Goal: Task Accomplishment & Management: Complete application form

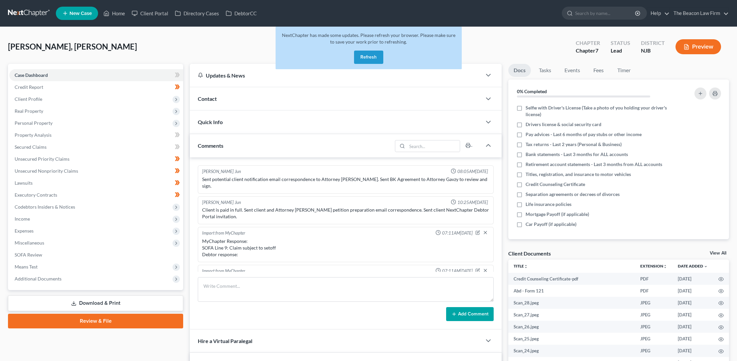
scroll to position [173, 0]
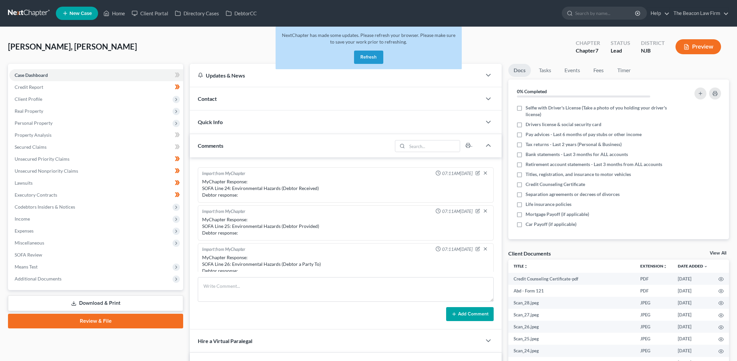
click at [368, 57] on button "Refresh" at bounding box center [368, 57] width 29 height 13
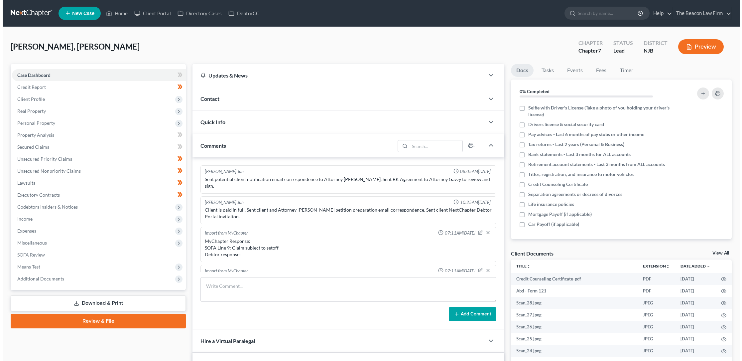
scroll to position [173, 0]
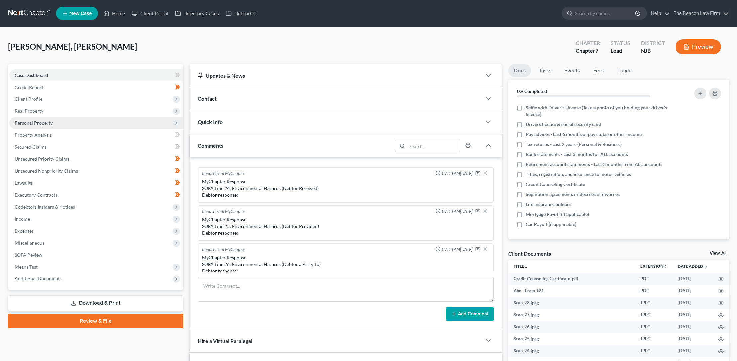
click at [41, 123] on span "Personal Property" at bounding box center [34, 123] width 38 height 6
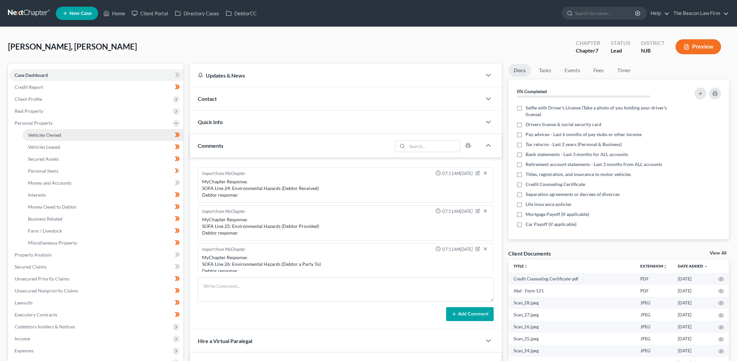
click at [50, 133] on span "Vehicles Owned" at bounding box center [44, 135] width 33 height 6
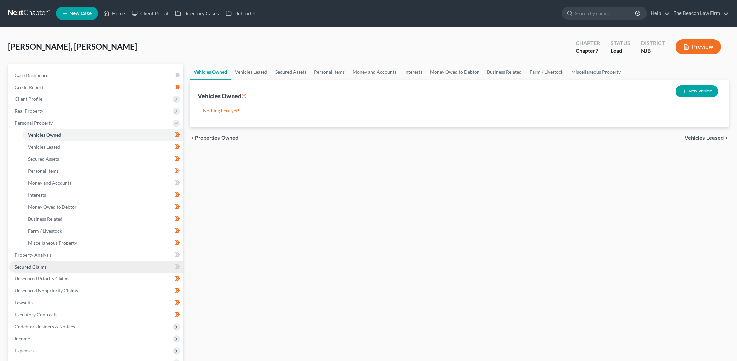
click at [41, 265] on span "Secured Claims" at bounding box center [31, 267] width 32 height 6
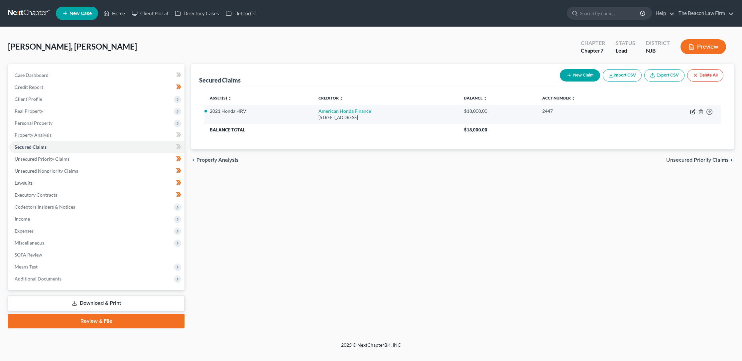
click at [694, 110] on icon "button" at bounding box center [693, 110] width 3 height 3
select select "7"
select select "4"
select select "3"
select select "0"
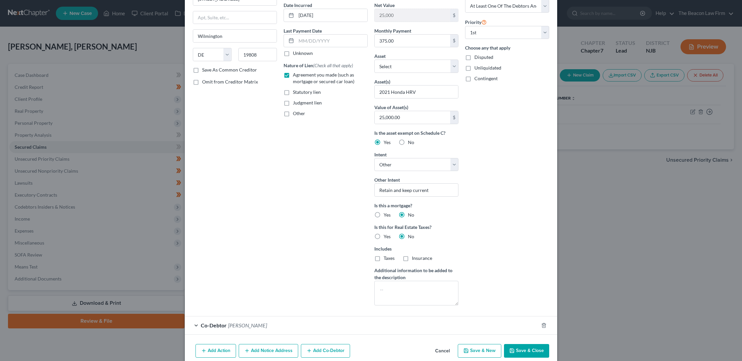
scroll to position [79, 0]
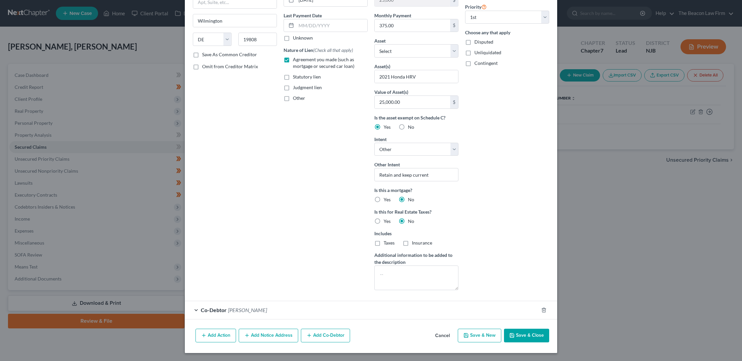
click at [194, 309] on div "Co-Debtor [PERSON_NAME]" at bounding box center [362, 310] width 354 height 18
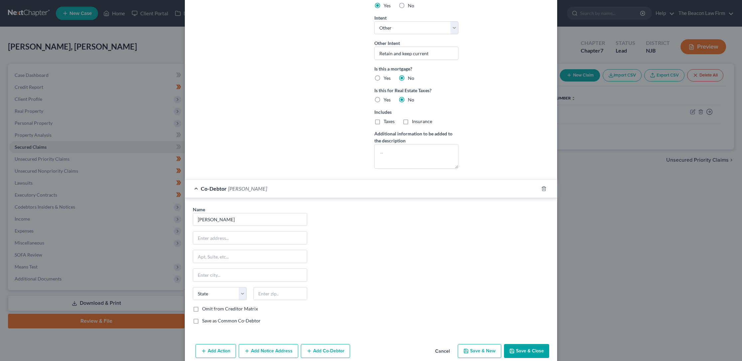
scroll to position [216, 0]
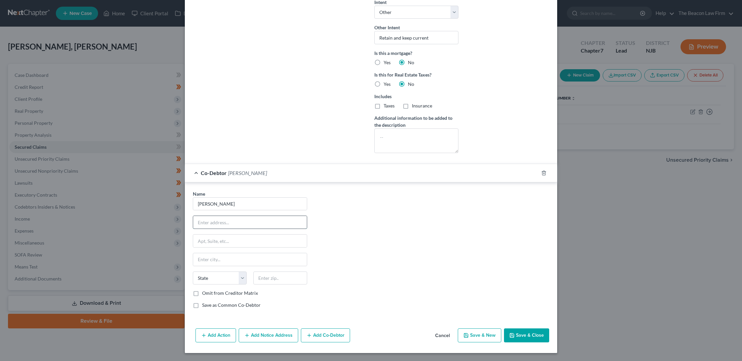
click at [211, 222] on input "text" at bounding box center [250, 222] width 114 height 13
type input "[STREET_ADDRESS]"
click at [203, 241] on input "text" at bounding box center [250, 240] width 114 height 13
type input "Apt 499"
click at [252, 223] on input "[STREET_ADDRESS]" at bounding box center [250, 222] width 114 height 13
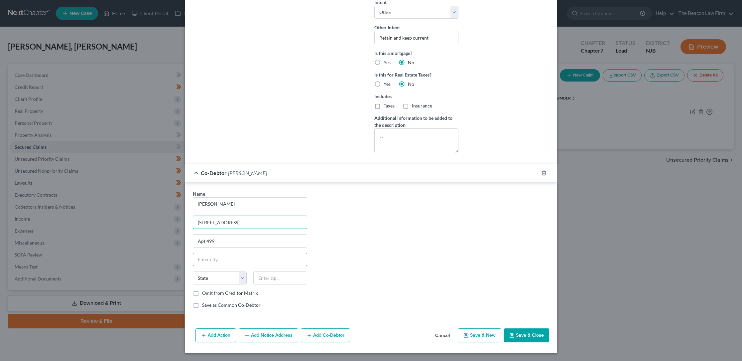
type input "[STREET_ADDRESS]"
click at [207, 257] on input "text" at bounding box center [250, 259] width 114 height 13
type input "Piscataway"
select select "33"
type input "08854-3794"
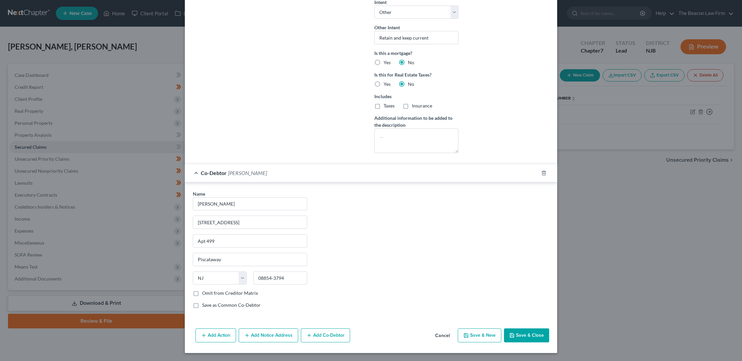
click at [202, 306] on label "Save as Common Co-Debtor" at bounding box center [231, 304] width 59 height 7
click at [205, 306] on input "Save as Common Co-Debtor" at bounding box center [207, 303] width 4 height 4
checkbox input "true"
click at [511, 333] on icon "button" at bounding box center [512, 335] width 4 height 4
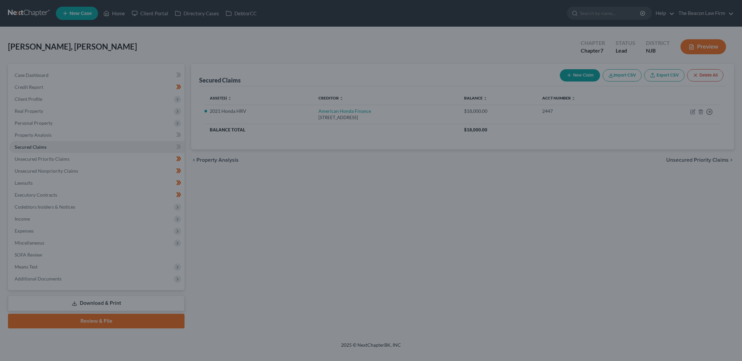
scroll to position [143, 0]
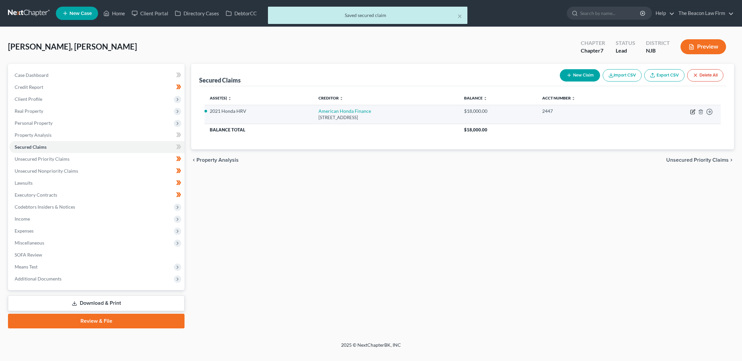
click at [693, 111] on icon "button" at bounding box center [692, 111] width 5 height 5
select select "7"
select select "4"
select select "3"
select select "0"
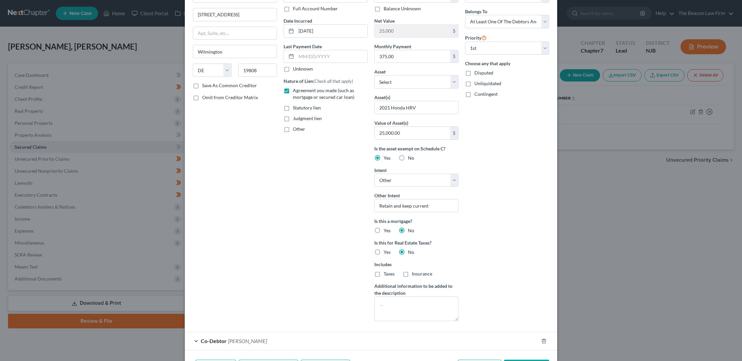
scroll to position [79, 0]
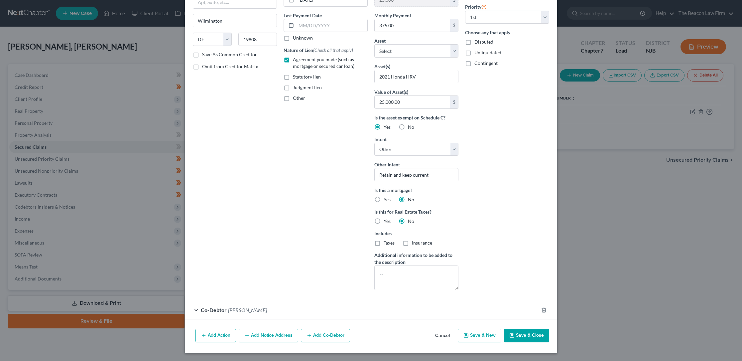
click at [253, 334] on button "Add Notice Address" at bounding box center [268, 335] width 59 height 14
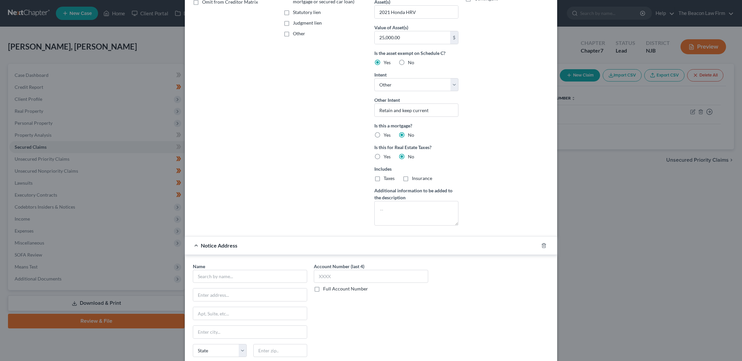
scroll to position [222, 0]
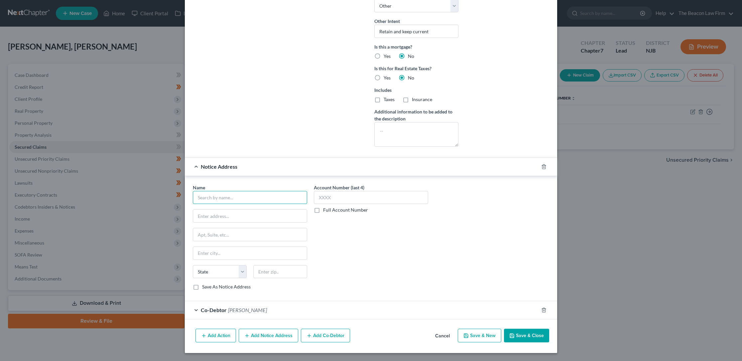
click at [209, 197] on input "text" at bounding box center [250, 197] width 114 height 13
type input "d"
type input "Driveway Finance Corporation"
type input "PO Box 650997"
click at [317, 196] on input "text" at bounding box center [371, 197] width 114 height 13
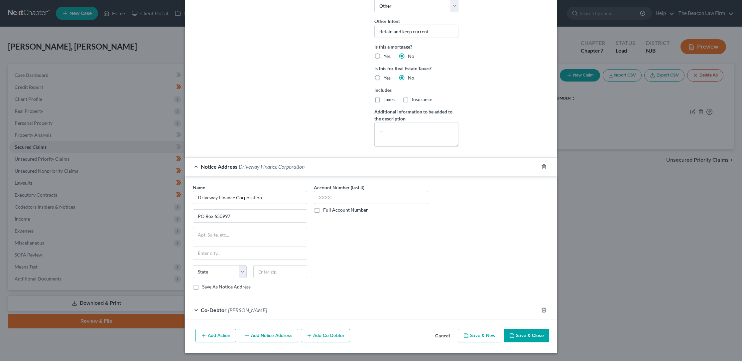
click at [323, 212] on label "Full Account Number" at bounding box center [345, 209] width 45 height 7
click at [326, 211] on input "Full Account Number" at bounding box center [328, 208] width 4 height 4
click at [314, 199] on input "text" at bounding box center [371, 197] width 114 height 13
type input "SD2046522"
click at [203, 251] on input "text" at bounding box center [250, 253] width 114 height 13
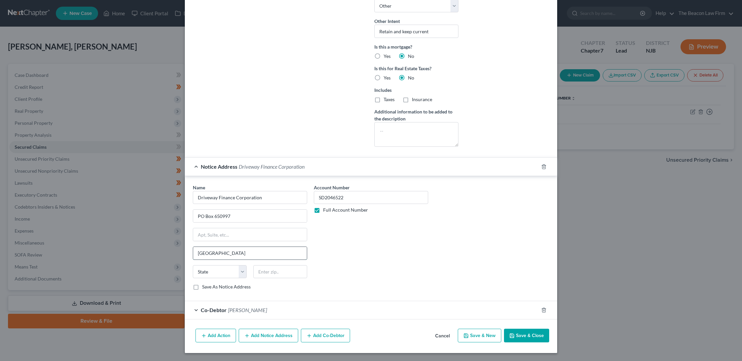
type input "[GEOGRAPHIC_DATA]"
select select "45"
type input "75265-0997"
click at [202, 285] on label "Save As Notice Address" at bounding box center [226, 286] width 49 height 7
click at [205, 285] on input "Save As Notice Address" at bounding box center [207, 285] width 4 height 4
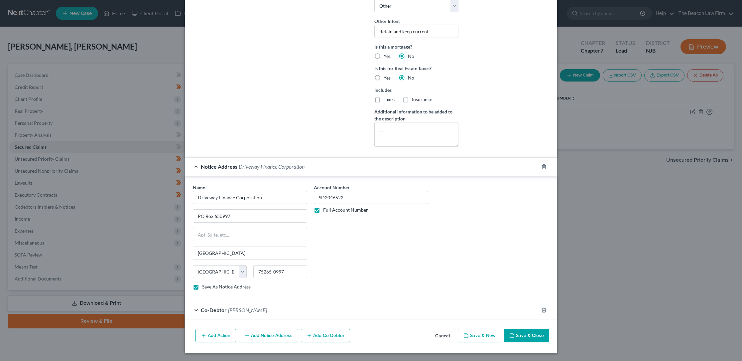
click at [515, 334] on button "Save & Close" at bounding box center [526, 335] width 45 height 14
checkbox input "false"
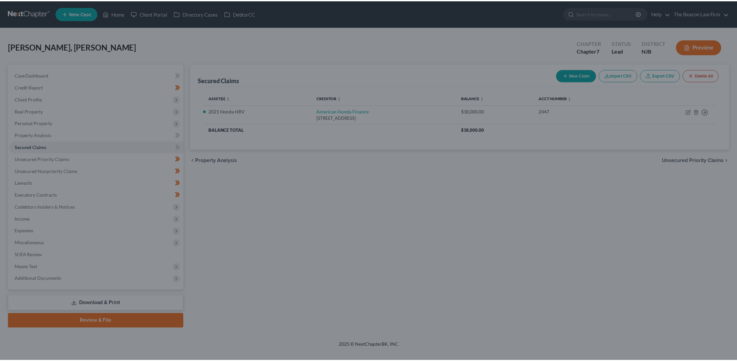
scroll to position [150, 0]
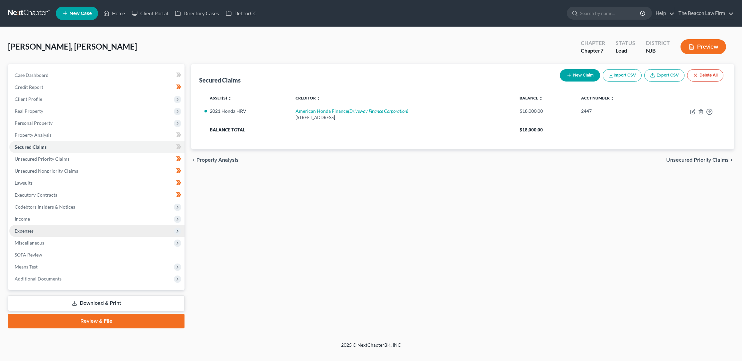
click at [31, 229] on span "Expenses" at bounding box center [24, 231] width 19 height 6
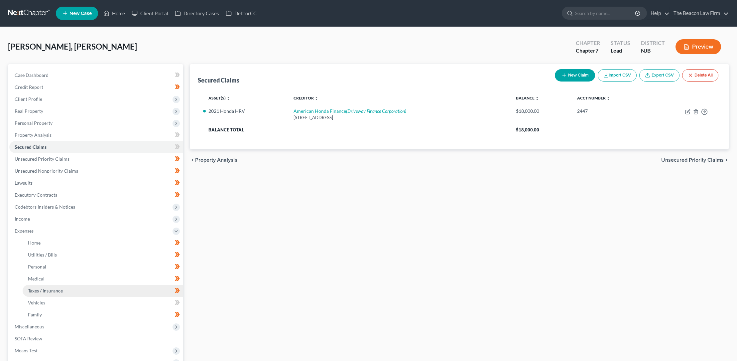
click at [64, 290] on link "Taxes / Insurance" at bounding box center [103, 291] width 161 height 12
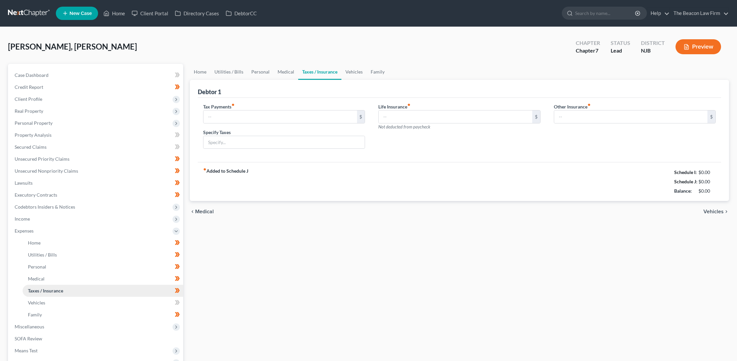
type input "100.00"
type input "IRS"
type input "0.00"
click at [21, 228] on span "Expenses" at bounding box center [24, 231] width 19 height 6
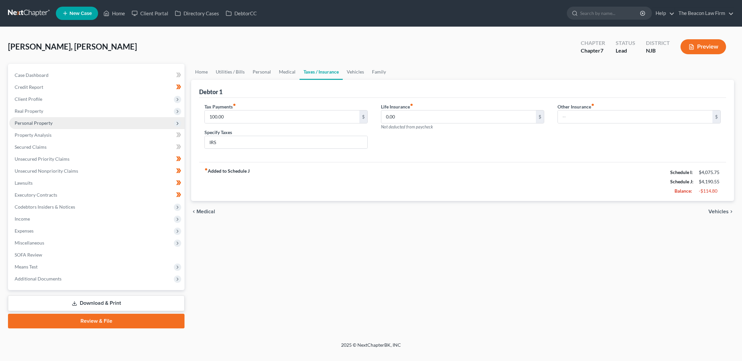
click at [43, 122] on span "Personal Property" at bounding box center [34, 123] width 38 height 6
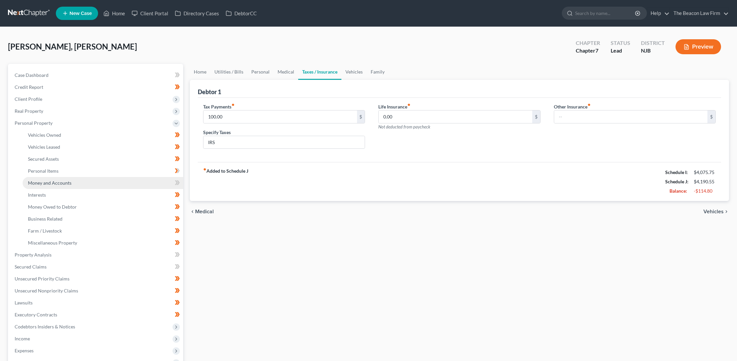
click at [48, 182] on span "Money and Accounts" at bounding box center [50, 183] width 44 height 6
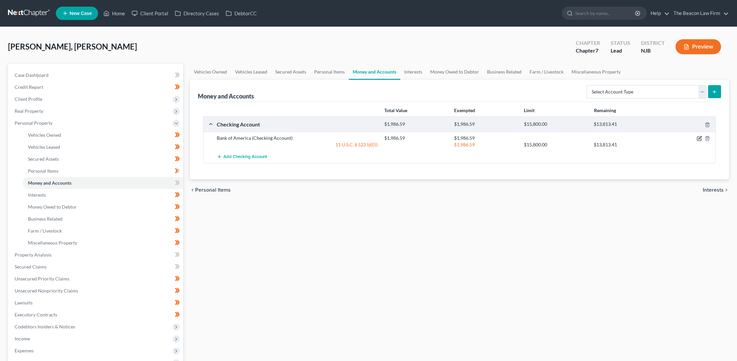
click at [699, 137] on icon "button" at bounding box center [699, 137] width 3 height 3
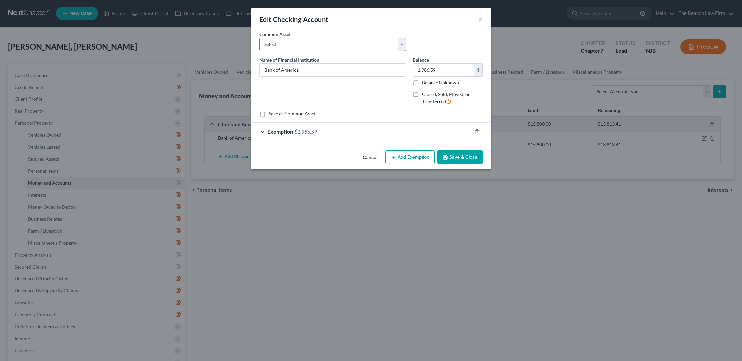
click at [401, 44] on select "Select USAA Federal Savings Bank Bank Of America First [US_STATE] Bank Checking…" at bounding box center [332, 44] width 147 height 13
click at [259, 38] on select "Select USAA Federal Savings Bank Bank Of America First [US_STATE] Bank Checking…" at bounding box center [332, 44] width 147 height 13
click at [373, 156] on button "Cancel" at bounding box center [369, 157] width 25 height 13
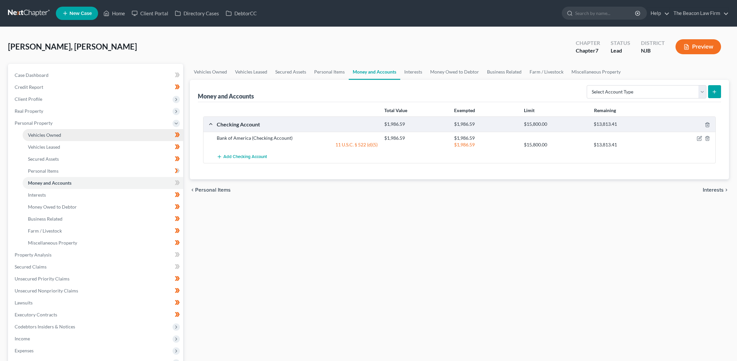
click at [54, 135] on span "Vehicles Owned" at bounding box center [44, 135] width 33 height 6
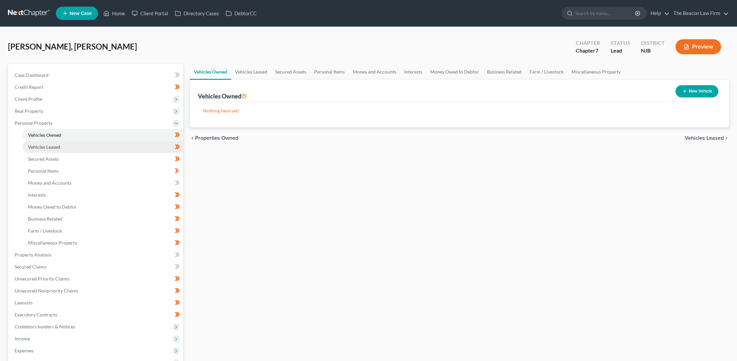
click at [55, 146] on span "Vehicles Leased" at bounding box center [44, 147] width 32 height 6
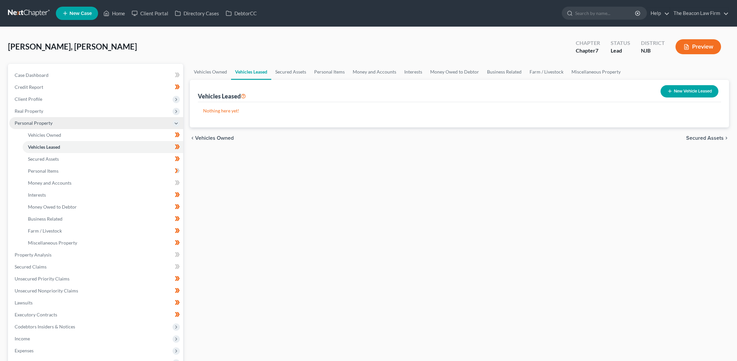
click at [26, 123] on span "Personal Property" at bounding box center [34, 123] width 38 height 6
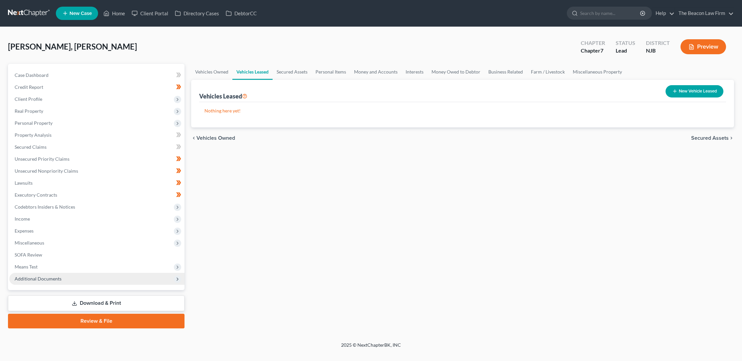
click at [34, 278] on span "Additional Documents" at bounding box center [38, 279] width 47 height 6
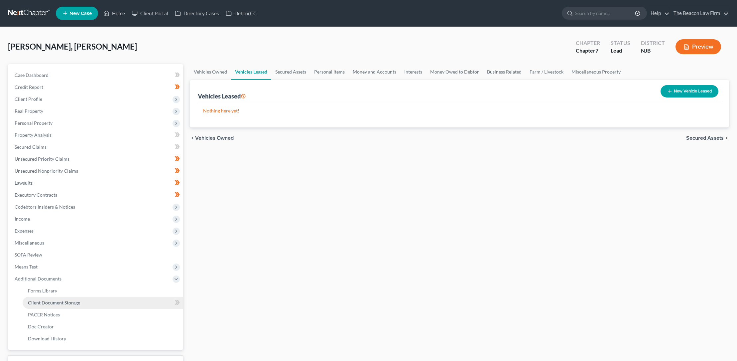
click at [51, 301] on span "Client Document Storage" at bounding box center [54, 302] width 52 height 6
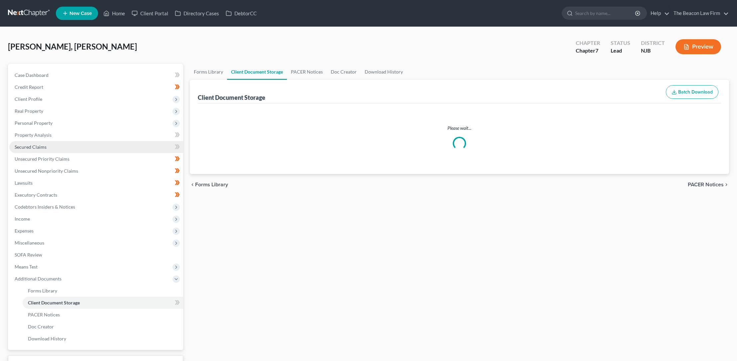
select select "9"
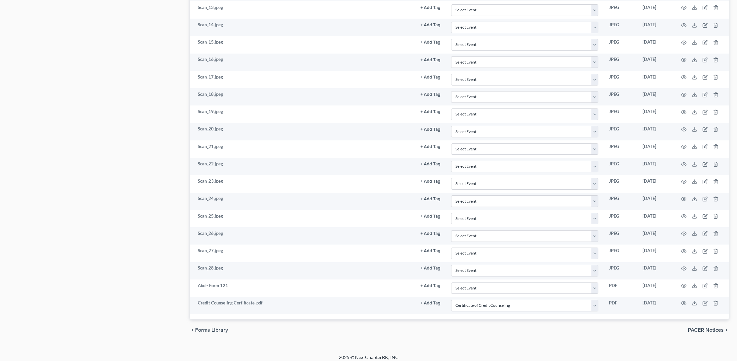
scroll to position [469, 0]
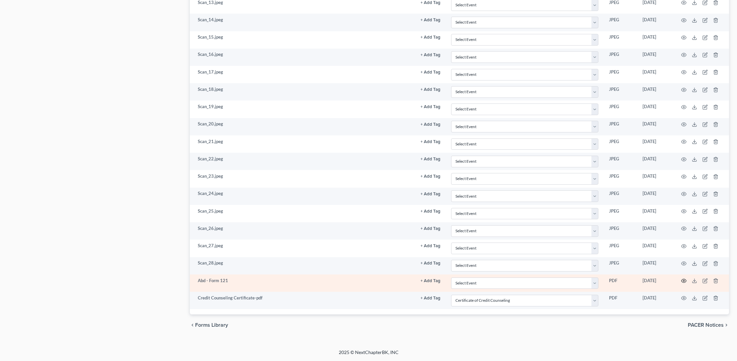
click at [684, 280] on icon "button" at bounding box center [683, 280] width 5 height 5
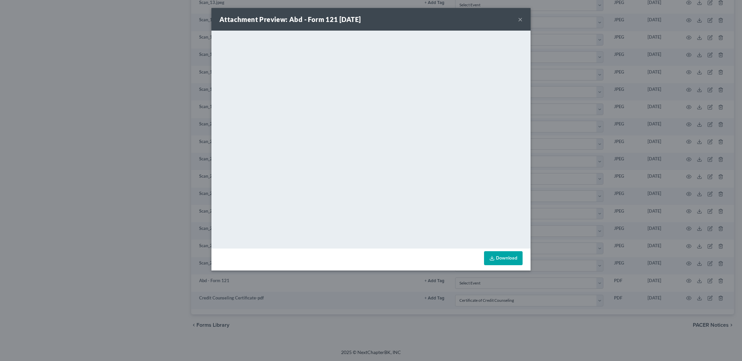
click at [520, 18] on button "×" at bounding box center [520, 19] width 5 height 8
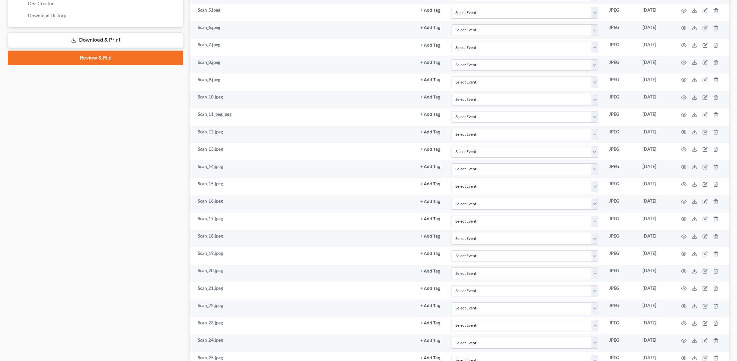
scroll to position [325, 0]
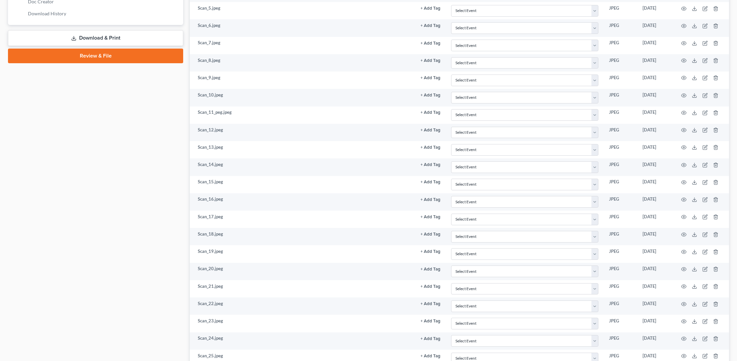
click at [94, 55] on link "Review & File" at bounding box center [95, 56] width 175 height 15
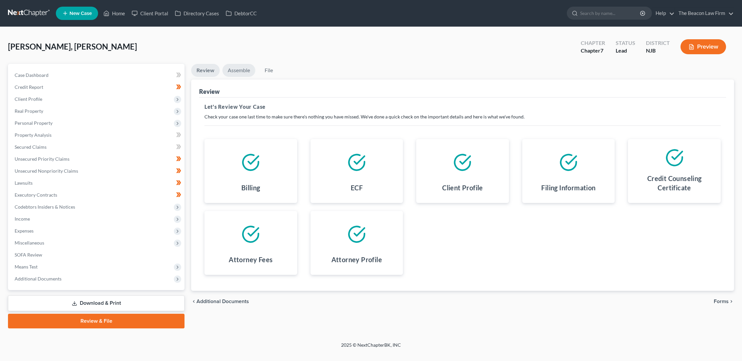
click at [239, 70] on link "Assemble" at bounding box center [238, 70] width 33 height 13
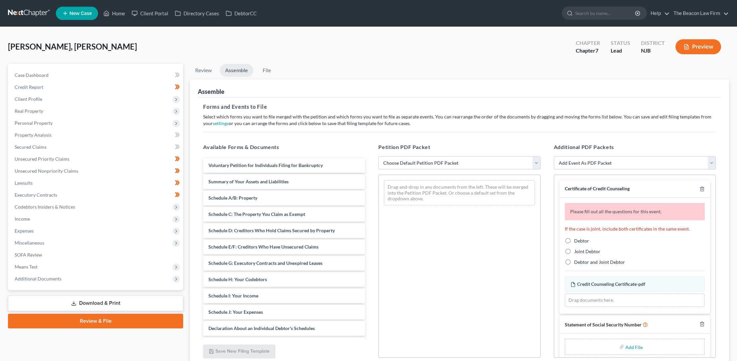
click at [400, 161] on select "Choose Default Petition PDF Packet Complete Bankruptcy Petition (all forms and …" at bounding box center [459, 162] width 162 height 13
select select "0"
click at [378, 156] on select "Choose Default Petition PDF Packet Complete Bankruptcy Petition (all forms and …" at bounding box center [459, 162] width 162 height 13
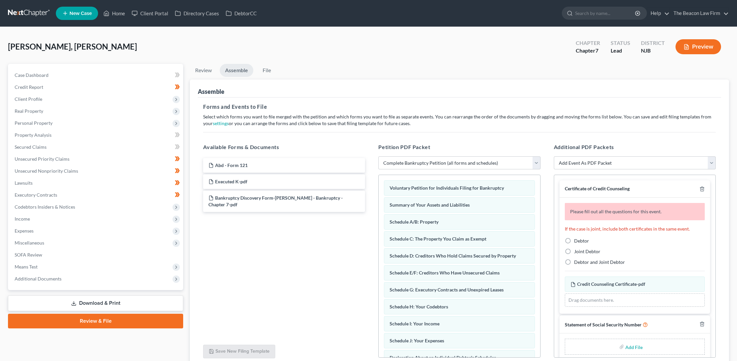
click at [574, 240] on label "Debtor" at bounding box center [581, 240] width 15 height 7
click at [577, 240] on input "Debtor" at bounding box center [579, 239] width 4 height 4
radio input "true"
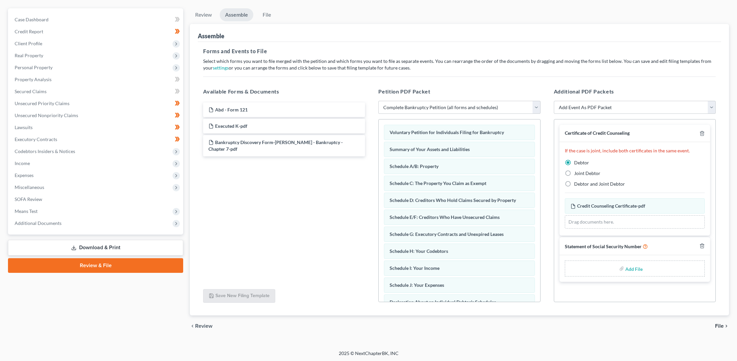
scroll to position [56, 0]
click at [632, 268] on input "file" at bounding box center [633, 268] width 16 height 12
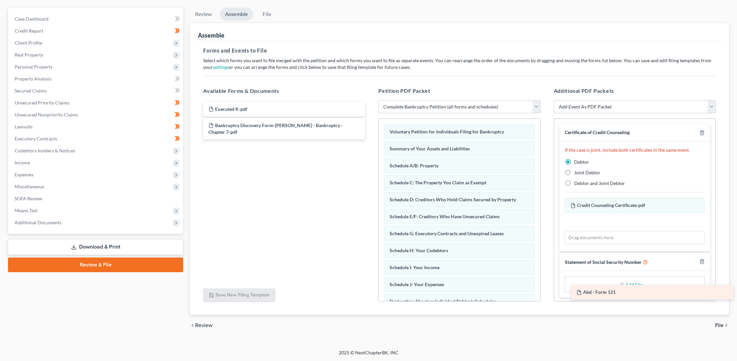
drag, startPoint x: 247, startPoint y: 105, endPoint x: 615, endPoint y: 289, distance: 411.2
click at [370, 139] on div "Abd - Form 121 Abd - Form 121 Executed K-pdf Bankruptcy Discovery Form-[PERSON_…" at bounding box center [284, 121] width 173 height 38
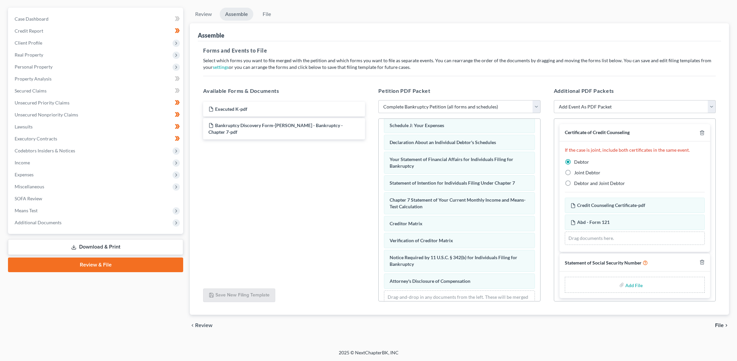
scroll to position [178, 0]
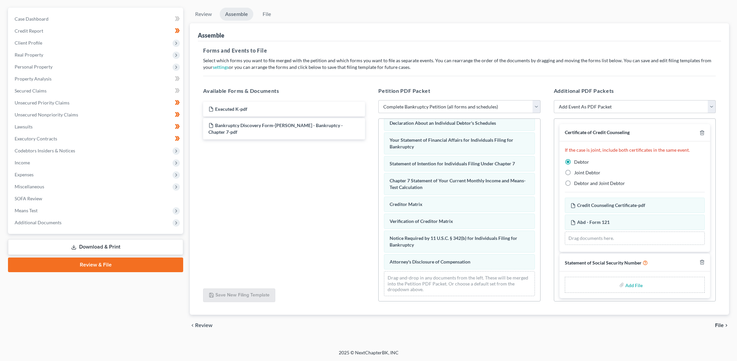
click at [719, 324] on span "File" at bounding box center [719, 324] width 9 height 5
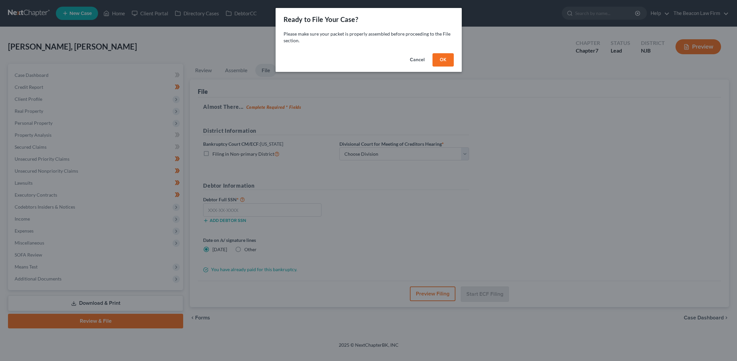
scroll to position [0, 0]
click at [445, 57] on button "OK" at bounding box center [445, 59] width 21 height 13
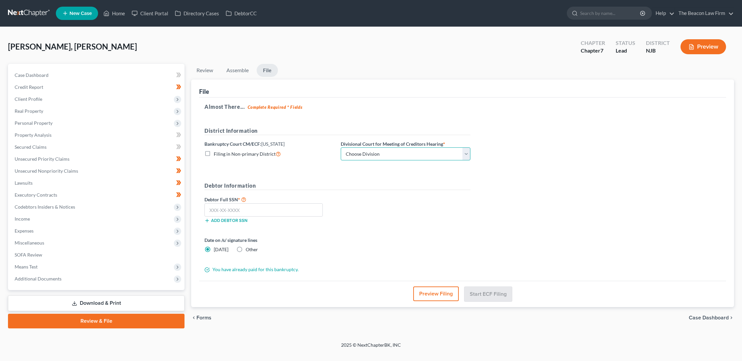
click at [394, 151] on select "Choose Division [GEOGRAPHIC_DATA] [GEOGRAPHIC_DATA]/[GEOGRAPHIC_DATA] [GEOGRAPH…" at bounding box center [406, 153] width 130 height 13
select select "3"
click at [341, 147] on select "Choose Division [GEOGRAPHIC_DATA] [GEOGRAPHIC_DATA]/[GEOGRAPHIC_DATA] [GEOGRAPH…" at bounding box center [406, 153] width 130 height 13
click at [211, 208] on input "text" at bounding box center [263, 209] width 118 height 13
type input "146-19-7132"
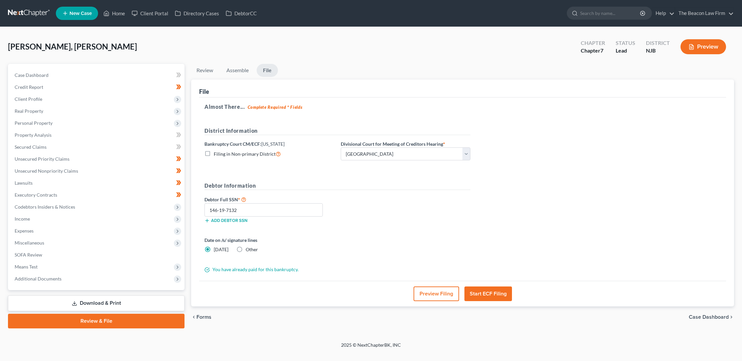
click at [481, 292] on button "Start ECF Filing" at bounding box center [488, 293] width 48 height 15
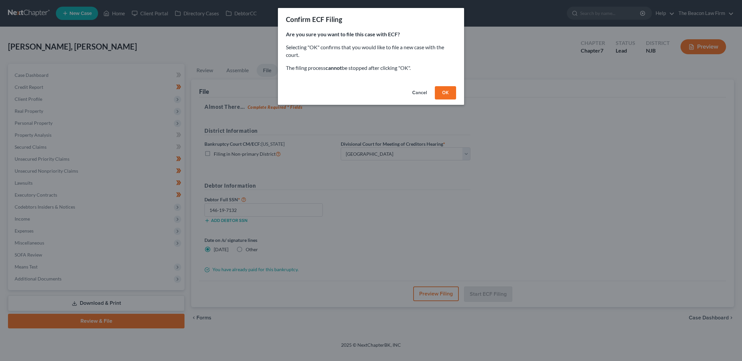
click at [445, 92] on button "OK" at bounding box center [445, 92] width 21 height 13
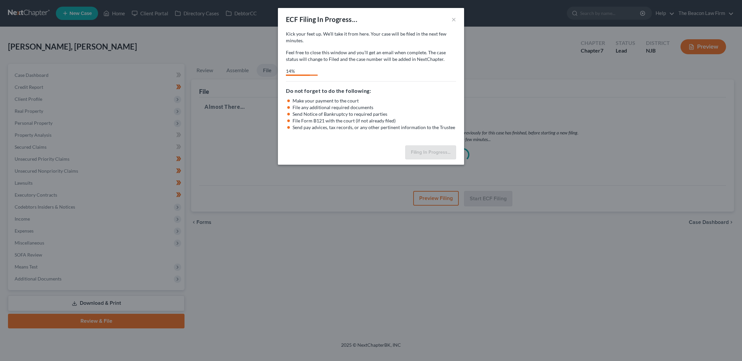
select select "3"
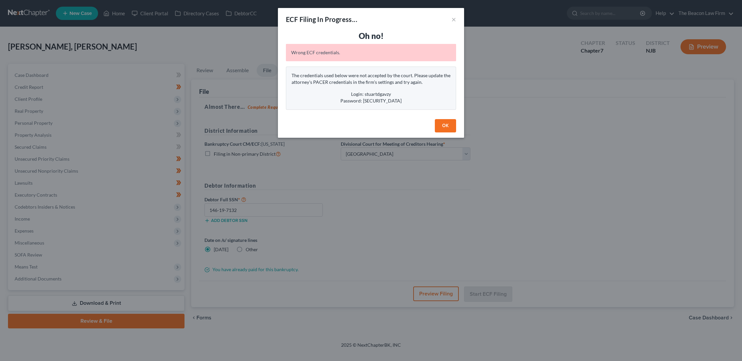
click at [446, 124] on button "OK" at bounding box center [445, 125] width 21 height 13
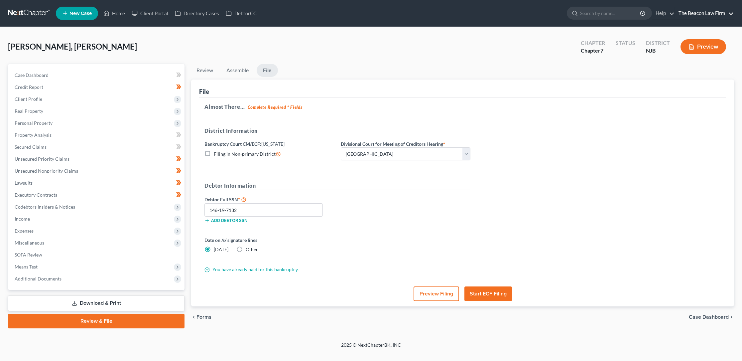
click at [704, 13] on link "The Beacon Law Firm" at bounding box center [704, 13] width 59 height 12
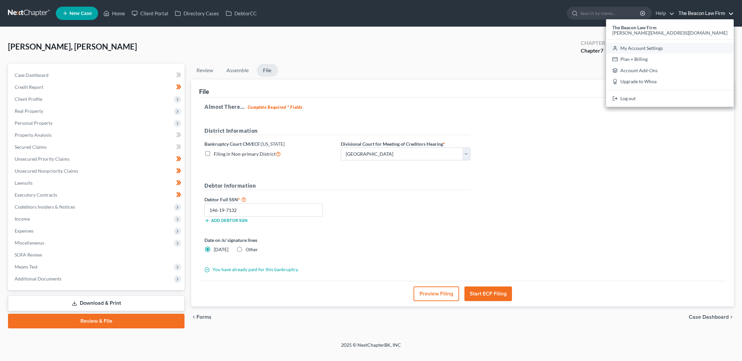
click at [686, 49] on link "My Account Settings" at bounding box center [670, 48] width 128 height 11
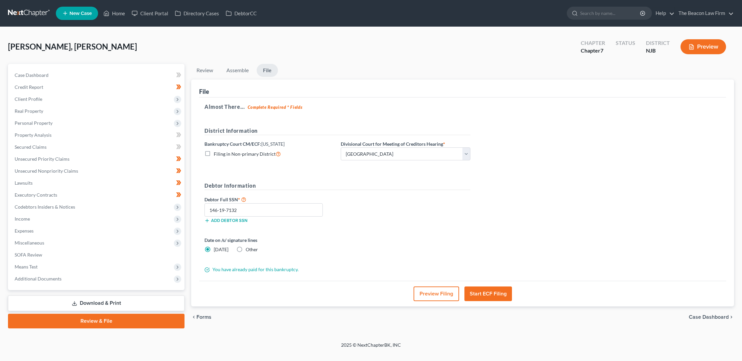
select select "24"
select select "9"
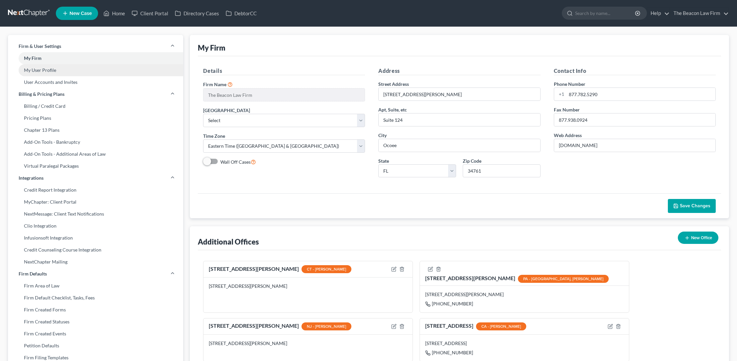
click at [51, 69] on link "My User Profile" at bounding box center [95, 70] width 175 height 12
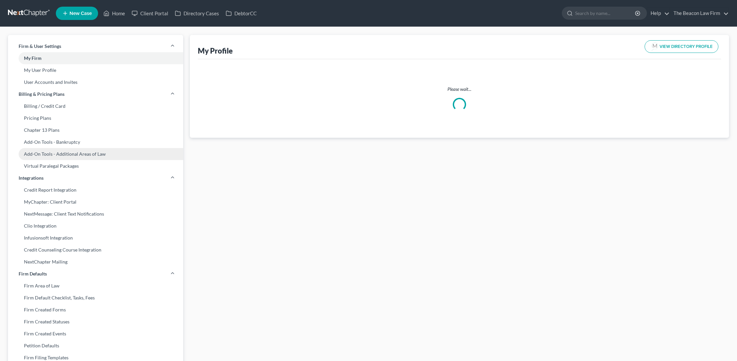
select select "3"
select select "4"
select select "attorney"
select select "1"
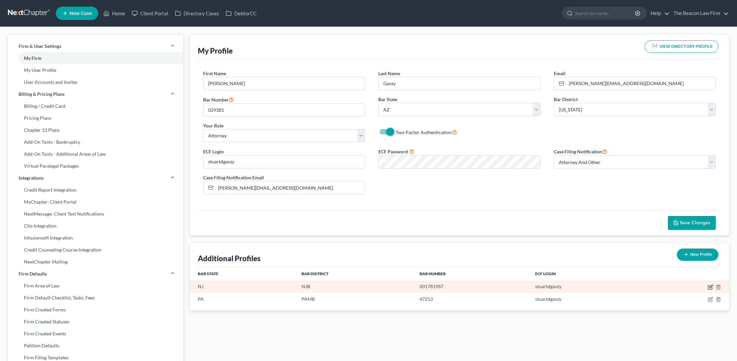
click at [711, 285] on icon "button" at bounding box center [710, 286] width 5 height 5
select select "33"
select select "51"
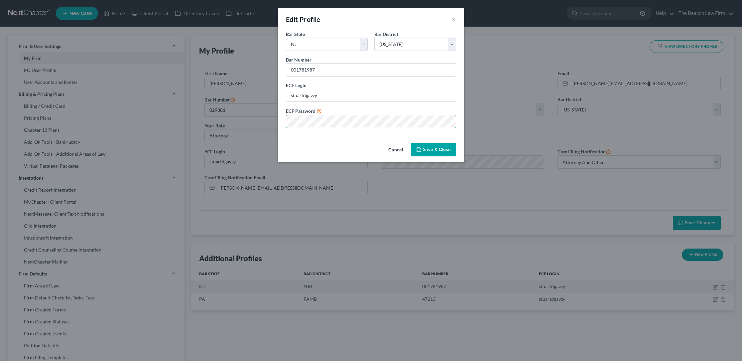
click at [427, 148] on button "Save & Close" at bounding box center [433, 150] width 45 height 14
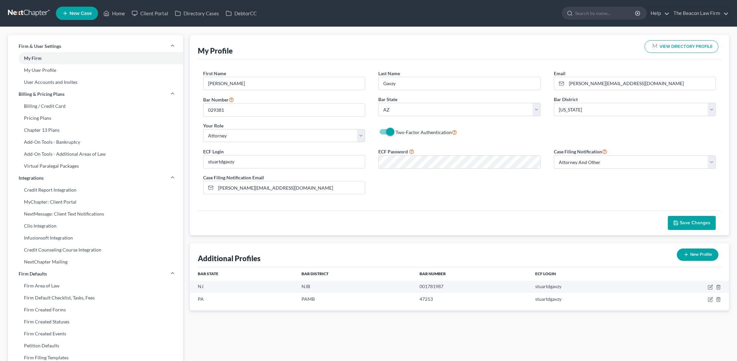
click at [681, 222] on span "Save Changes" at bounding box center [695, 223] width 31 height 6
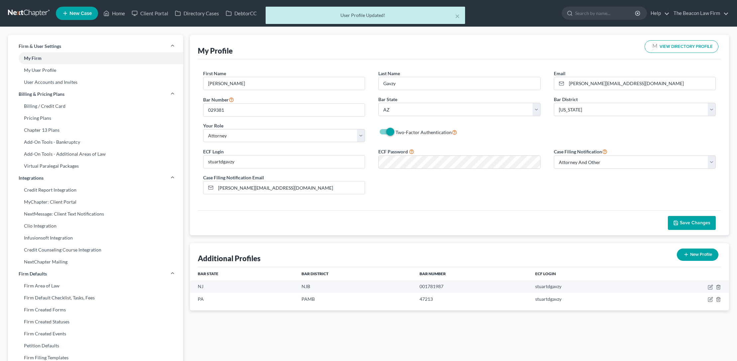
click at [114, 13] on div "× User Profile Updated!" at bounding box center [365, 17] width 737 height 21
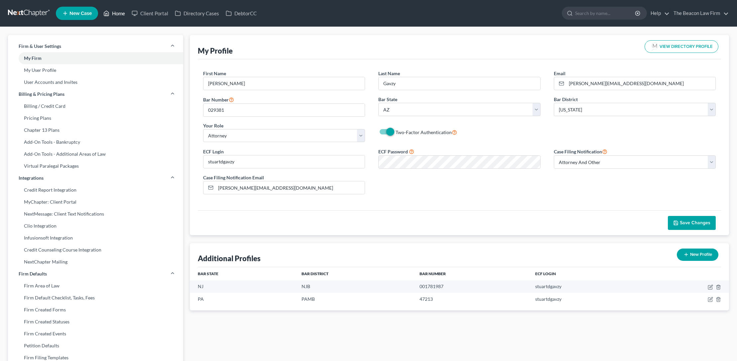
click at [119, 14] on link "Home" at bounding box center [114, 13] width 28 height 12
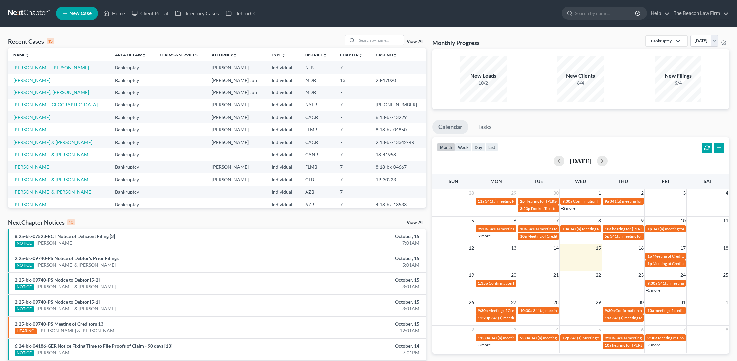
click at [50, 68] on link "[PERSON_NAME], [PERSON_NAME]" at bounding box center [51, 67] width 76 height 6
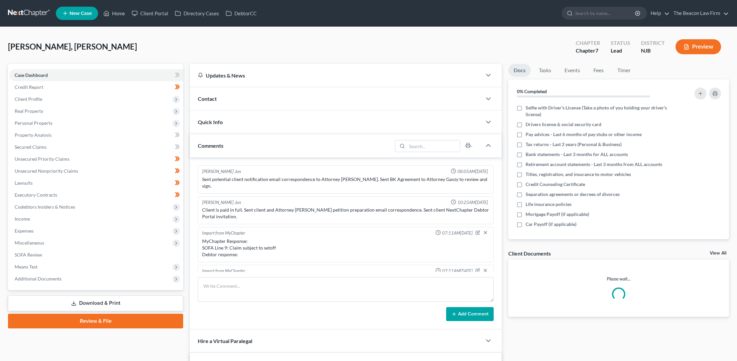
scroll to position [173, 0]
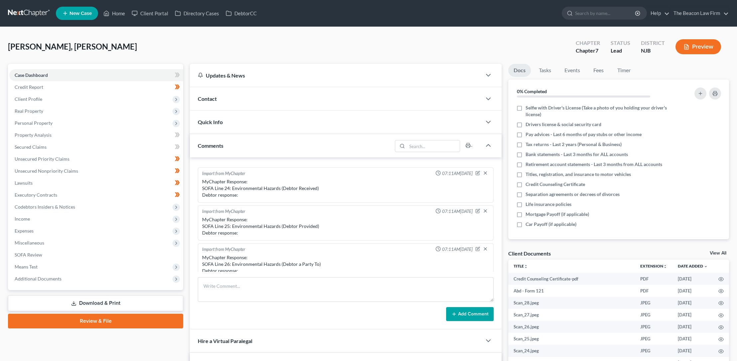
click at [88, 320] on link "Review & File" at bounding box center [95, 320] width 175 height 15
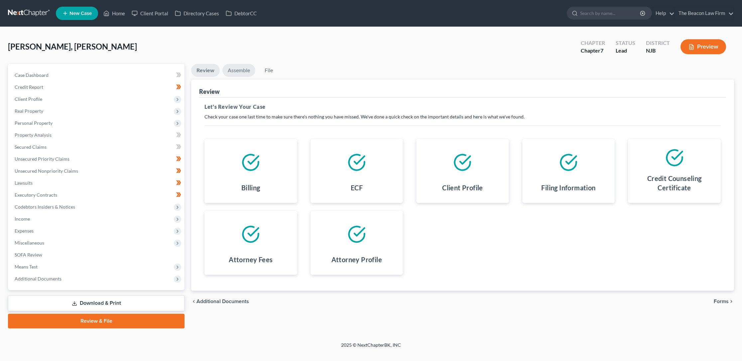
click at [243, 68] on link "Assemble" at bounding box center [238, 70] width 33 height 13
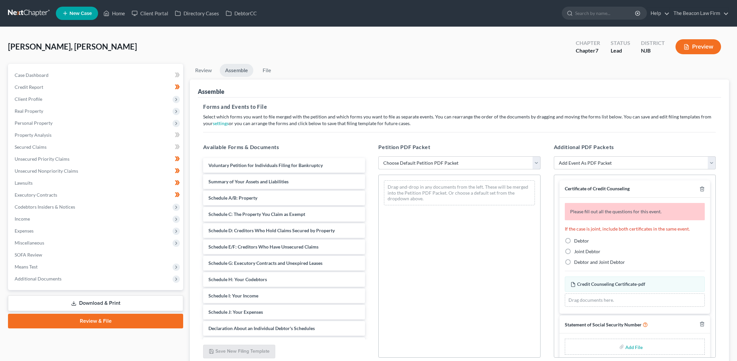
click at [409, 161] on select "Choose Default Petition PDF Packet Complete Bankruptcy Petition (all forms and …" at bounding box center [459, 162] width 162 height 13
select select "0"
click at [378, 156] on select "Choose Default Petition PDF Packet Complete Bankruptcy Petition (all forms and …" at bounding box center [459, 162] width 162 height 13
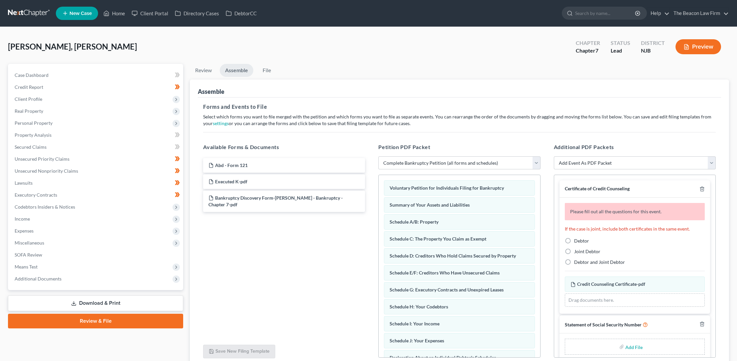
click at [574, 241] on label "Debtor" at bounding box center [581, 240] width 15 height 7
click at [577, 241] on input "Debtor" at bounding box center [579, 239] width 4 height 4
radio input "true"
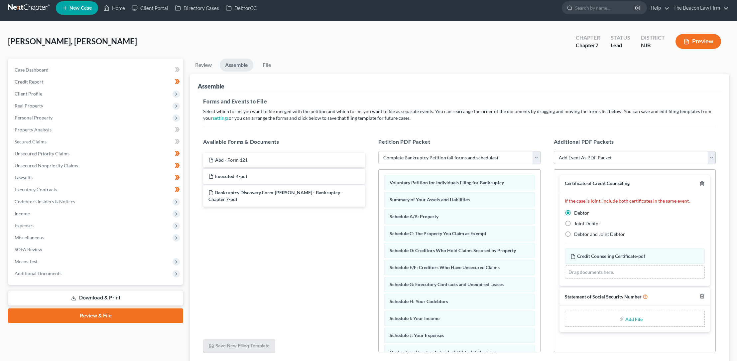
scroll to position [6, 0]
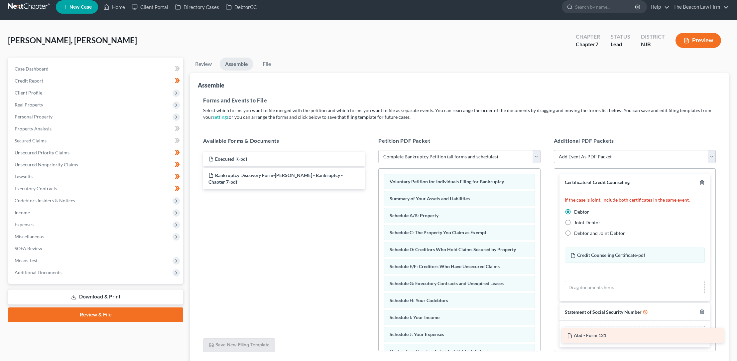
drag, startPoint x: 241, startPoint y: 158, endPoint x: 600, endPoint y: 334, distance: 399.9
click at [370, 189] on div "Abd - Form 121 Abd - Form 121 Executed K-pdf Bankruptcy Discovery Form-[PERSON_…" at bounding box center [284, 171] width 173 height 38
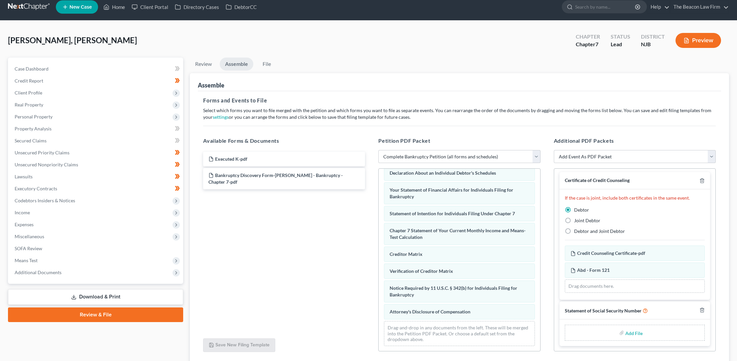
scroll to position [56, 0]
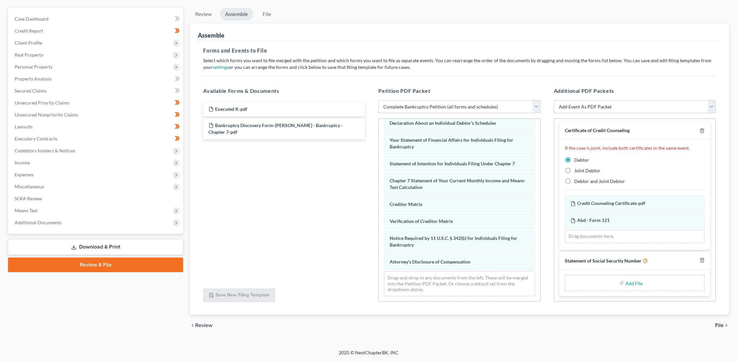
click at [719, 324] on span "File" at bounding box center [719, 324] width 9 height 5
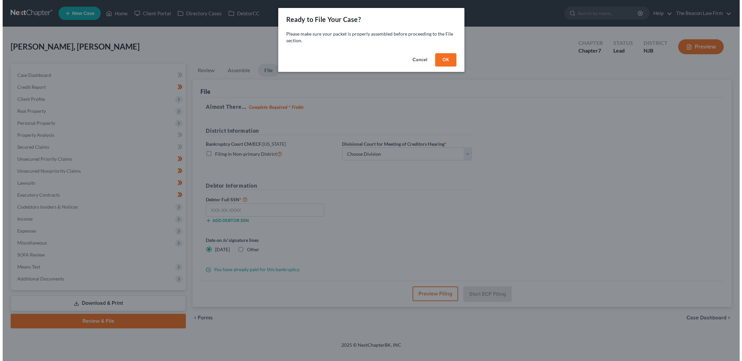
scroll to position [0, 0]
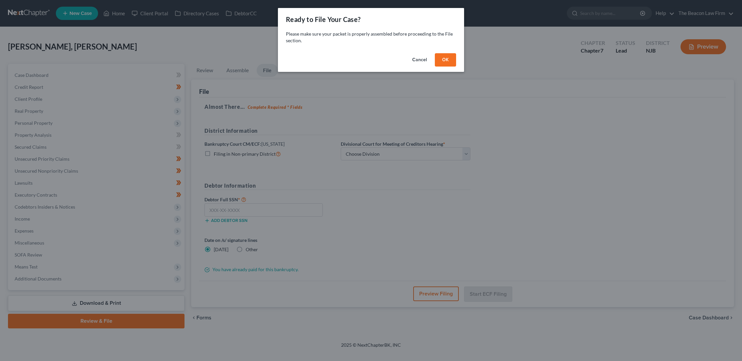
click at [448, 57] on button "OK" at bounding box center [445, 59] width 21 height 13
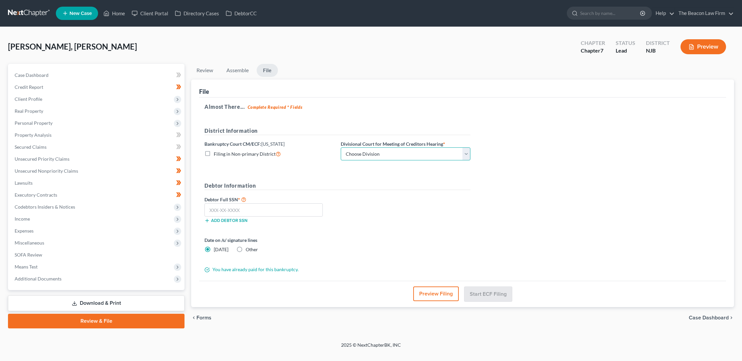
click at [465, 154] on select "Choose Division [GEOGRAPHIC_DATA] [GEOGRAPHIC_DATA]/[GEOGRAPHIC_DATA] [GEOGRAPH…" at bounding box center [406, 153] width 130 height 13
select select "3"
click at [341, 147] on select "Choose Division [GEOGRAPHIC_DATA] [GEOGRAPHIC_DATA]/[GEOGRAPHIC_DATA] [GEOGRAPH…" at bounding box center [406, 153] width 130 height 13
click at [213, 210] on input "text" at bounding box center [263, 209] width 118 height 13
type input "146-19-7132"
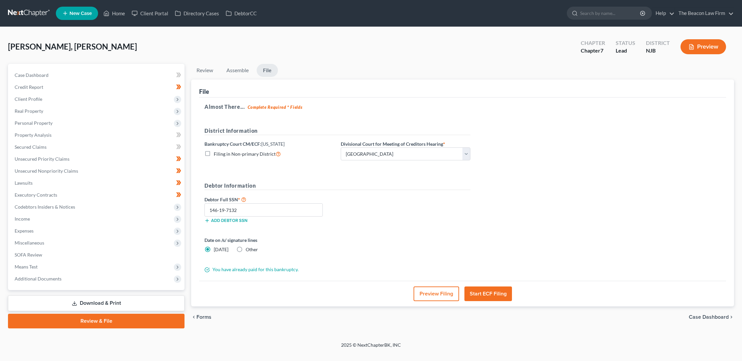
click at [480, 293] on button "Start ECF Filing" at bounding box center [488, 293] width 48 height 15
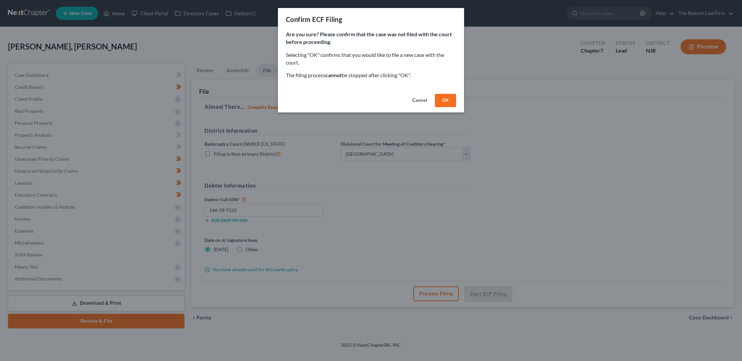
click at [444, 100] on button "OK" at bounding box center [445, 100] width 21 height 13
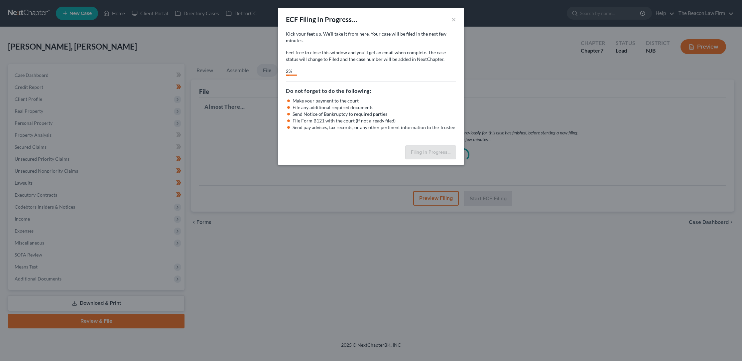
select select "3"
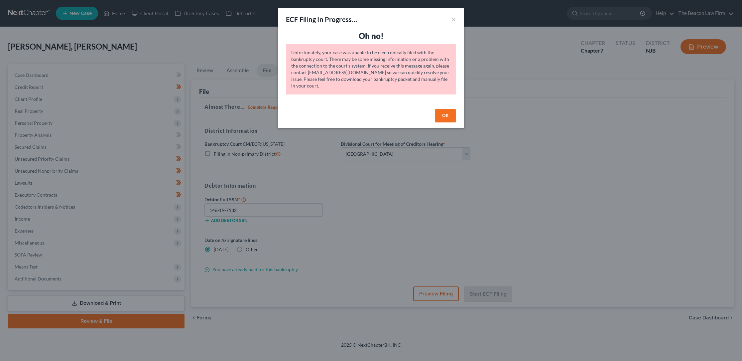
click at [445, 113] on button "OK" at bounding box center [445, 115] width 21 height 13
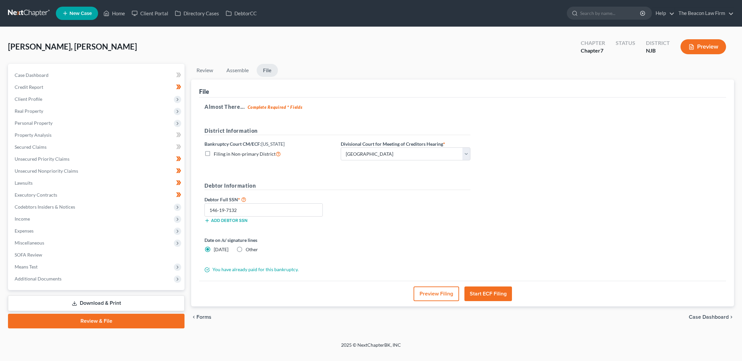
click at [477, 292] on button "Start ECF Filing" at bounding box center [488, 293] width 48 height 15
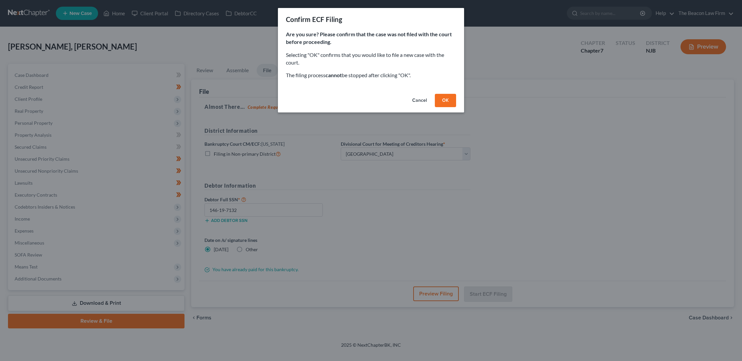
click at [445, 98] on button "OK" at bounding box center [445, 100] width 21 height 13
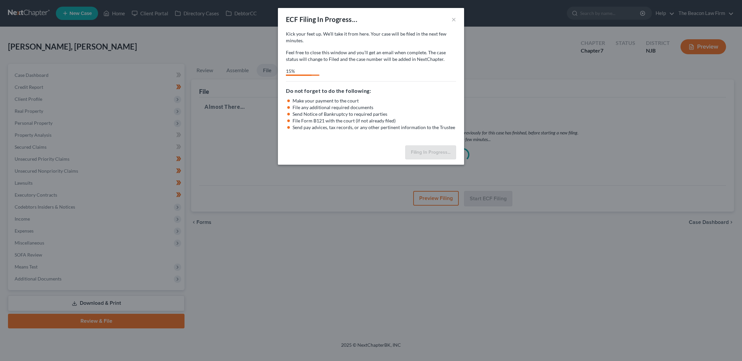
select select "3"
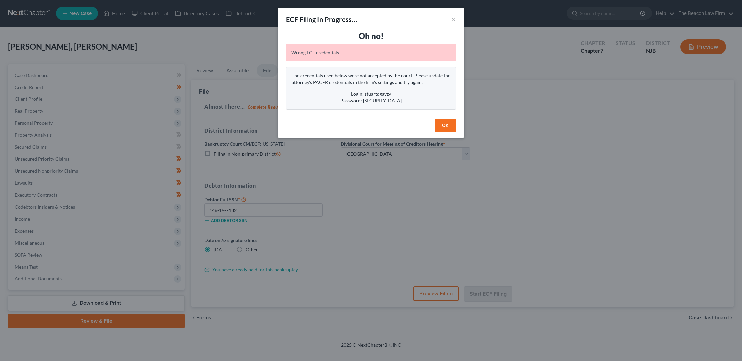
click at [445, 123] on button "OK" at bounding box center [445, 125] width 21 height 13
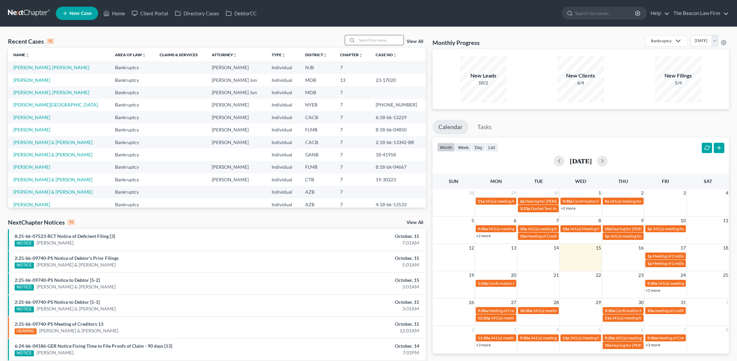
click at [365, 39] on input "search" at bounding box center [380, 40] width 47 height 10
type input "fulce"
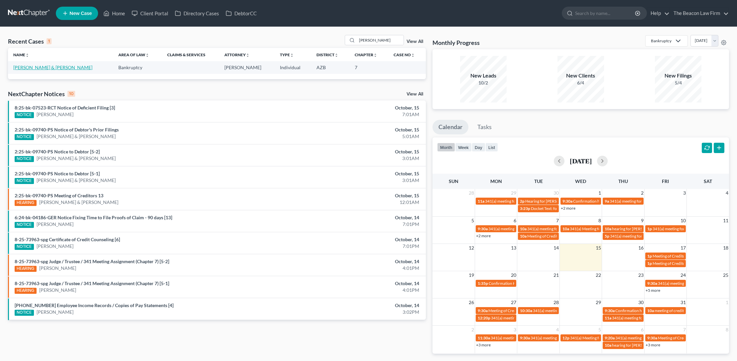
click at [56, 67] on link "Fulce, Ronell & Chantelle" at bounding box center [52, 67] width 79 height 6
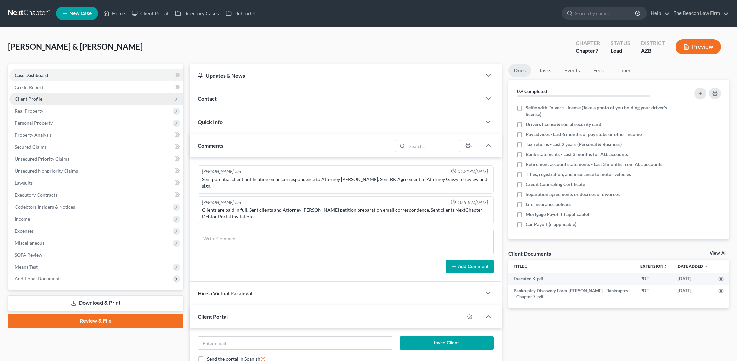
click at [37, 98] on span "Client Profile" at bounding box center [29, 99] width 28 height 6
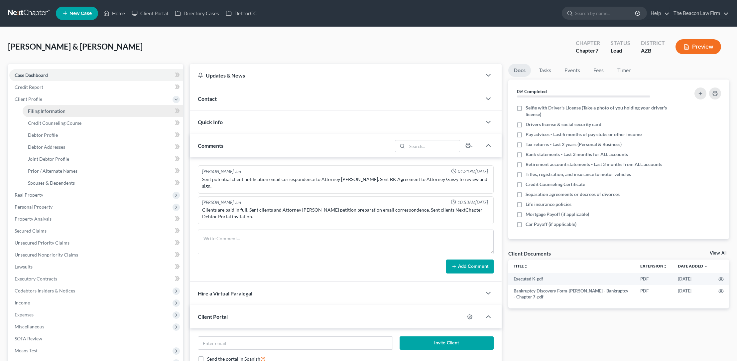
click at [48, 110] on span "Filing Information" at bounding box center [47, 111] width 38 height 6
select select "1"
select select "0"
select select "9"
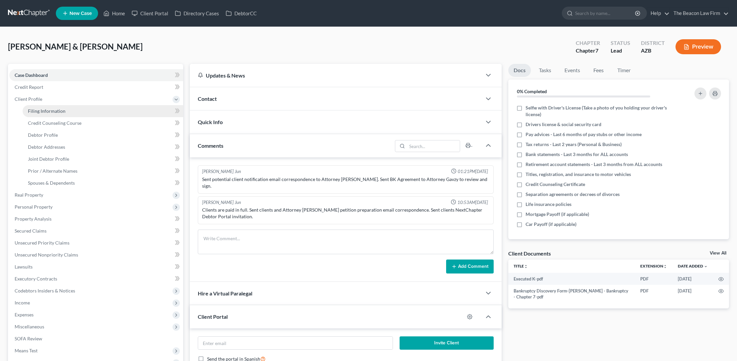
select select "3"
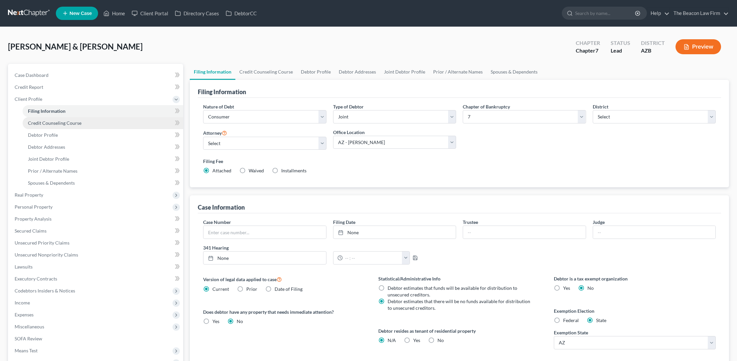
click at [54, 124] on span "Credit Counseling Course" at bounding box center [55, 123] width 54 height 6
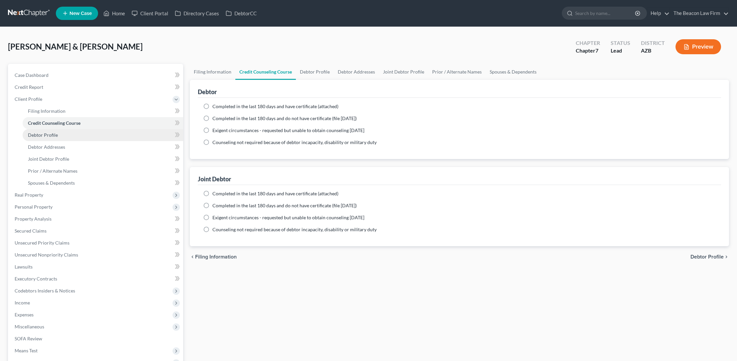
click at [50, 134] on span "Debtor Profile" at bounding box center [43, 135] width 30 height 6
select select "1"
select select "0"
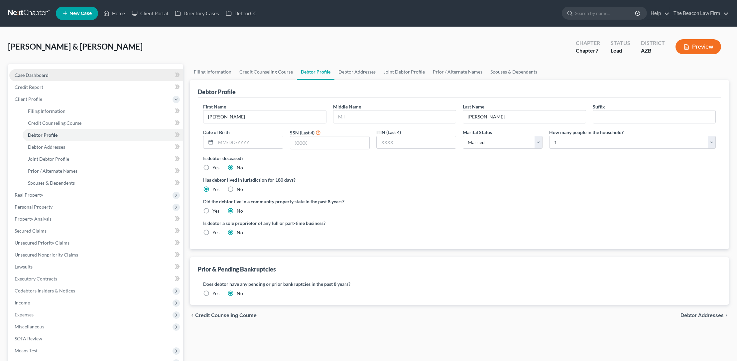
click at [36, 74] on span "Case Dashboard" at bounding box center [32, 75] width 34 height 6
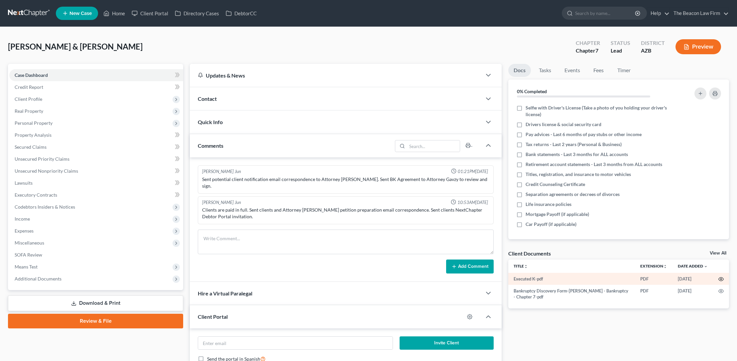
click at [722, 278] on icon "button" at bounding box center [720, 278] width 5 height 5
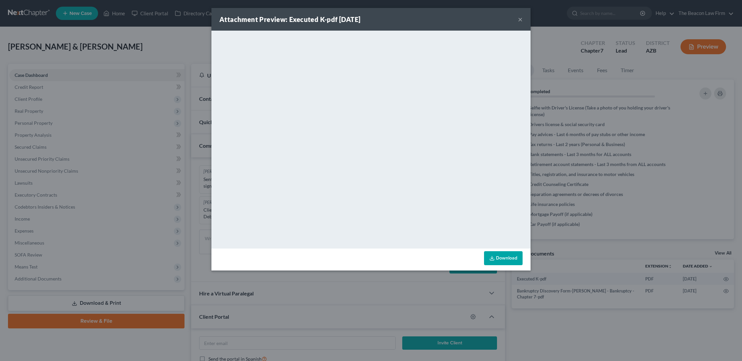
click at [521, 20] on button "×" at bounding box center [520, 19] width 5 height 8
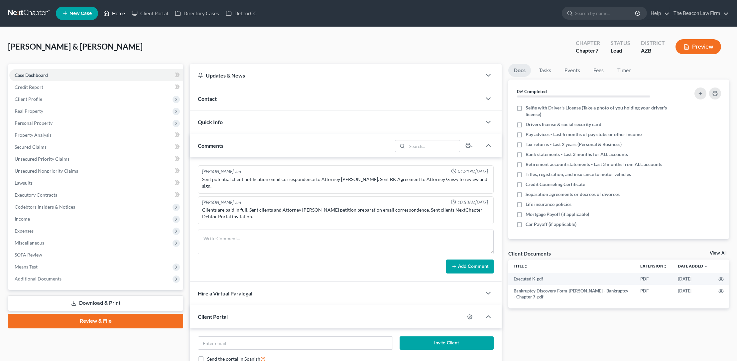
click at [118, 12] on link "Home" at bounding box center [114, 13] width 28 height 12
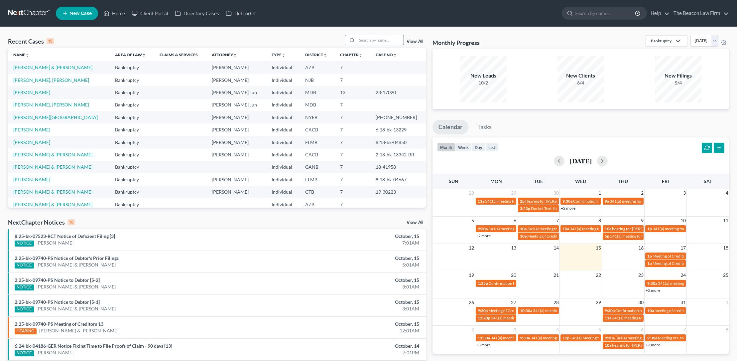
click at [382, 39] on input "search" at bounding box center [380, 40] width 47 height 10
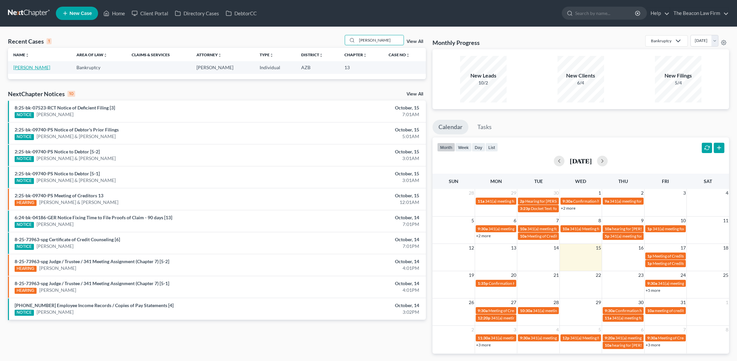
type input "pilkington"
click at [46, 67] on link "Pilkington, Deborah" at bounding box center [31, 67] width 37 height 6
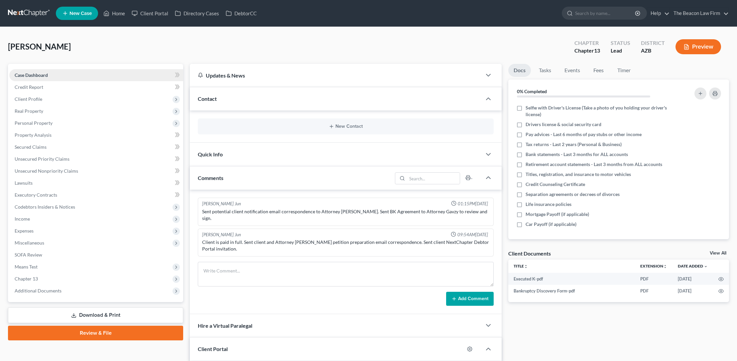
click at [39, 74] on span "Case Dashboard" at bounding box center [31, 75] width 33 height 6
click at [39, 87] on span "Credit Report" at bounding box center [29, 87] width 29 height 6
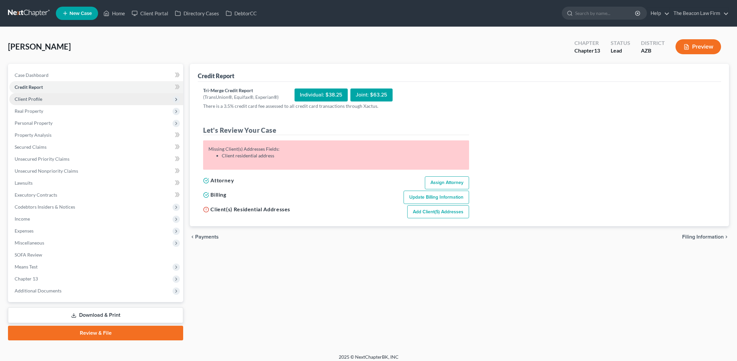
click at [37, 98] on span "Client Profile" at bounding box center [29, 99] width 28 height 6
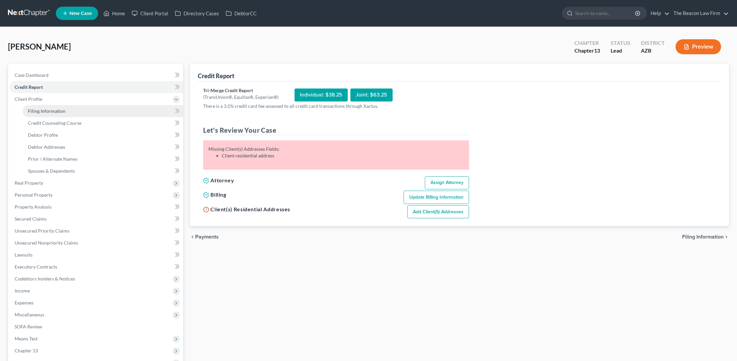
click at [48, 111] on span "Filing Information" at bounding box center [47, 111] width 38 height 6
select select "1"
select select "0"
select select "3"
select select "4"
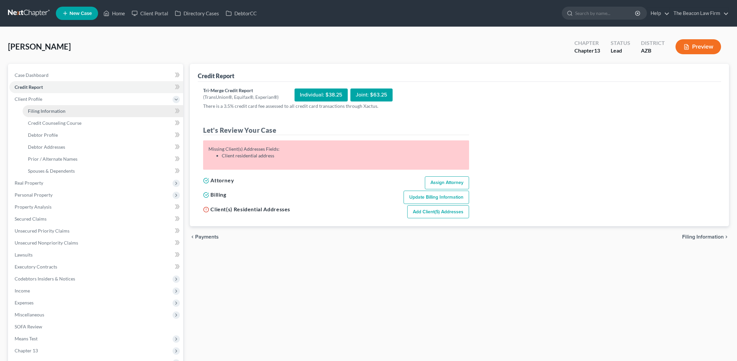
select select "17"
select select "9"
select select "3"
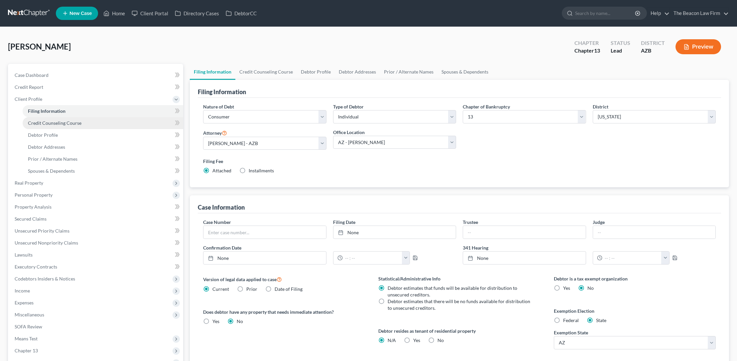
click at [53, 123] on span "Credit Counseling Course" at bounding box center [55, 123] width 54 height 6
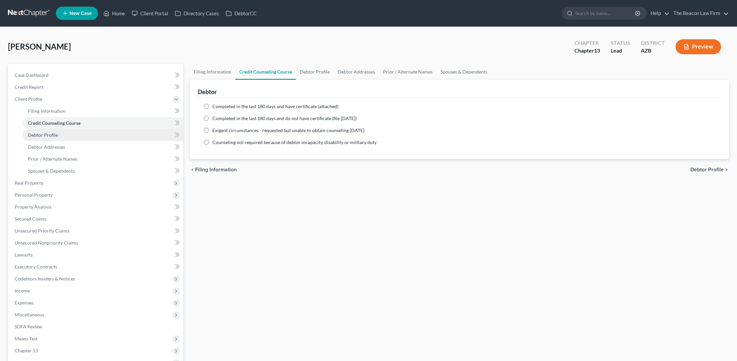
click at [54, 134] on span "Debtor Profile" at bounding box center [43, 135] width 30 height 6
select select "0"
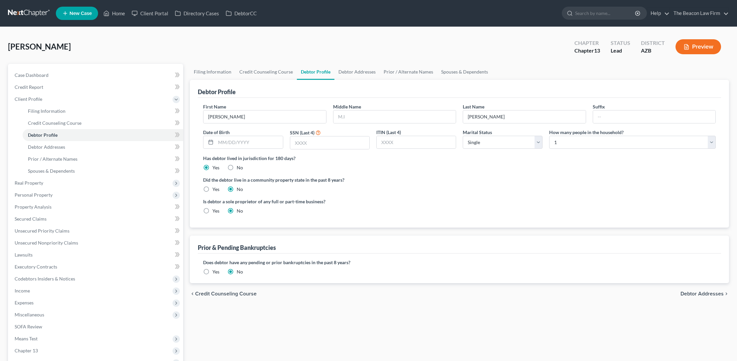
click at [212, 188] on label "Yes" at bounding box center [215, 189] width 7 height 7
click at [215, 188] on input "Yes" at bounding box center [217, 188] width 4 height 4
radio input "true"
radio input "false"
click at [60, 147] on span "Debtor Addresses" at bounding box center [46, 147] width 37 height 6
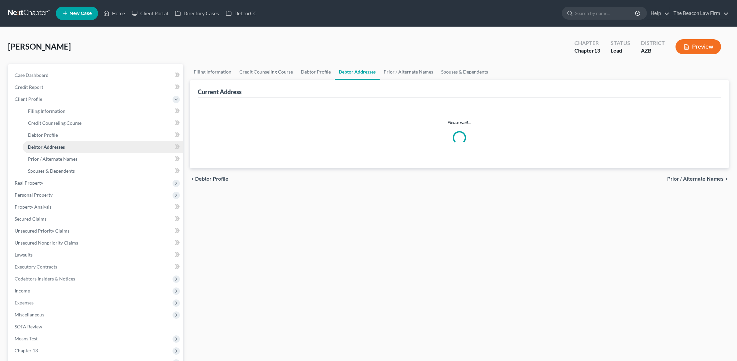
select select "0"
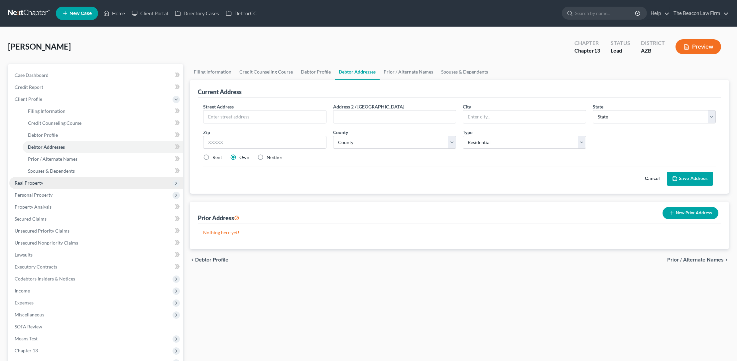
click at [40, 181] on span "Real Property" at bounding box center [29, 183] width 29 height 6
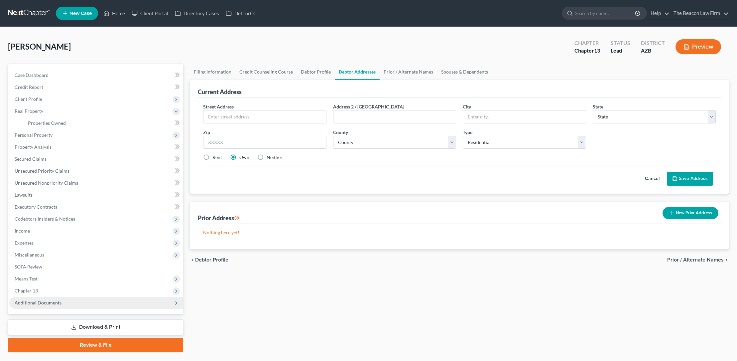
click at [48, 301] on span "Additional Documents" at bounding box center [38, 302] width 47 height 6
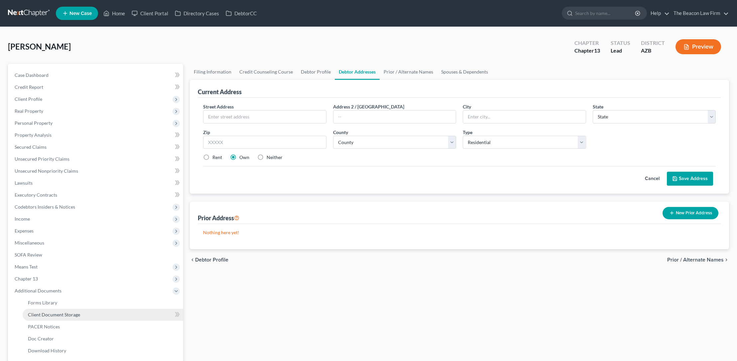
click at [62, 314] on span "Client Document Storage" at bounding box center [54, 314] width 52 height 6
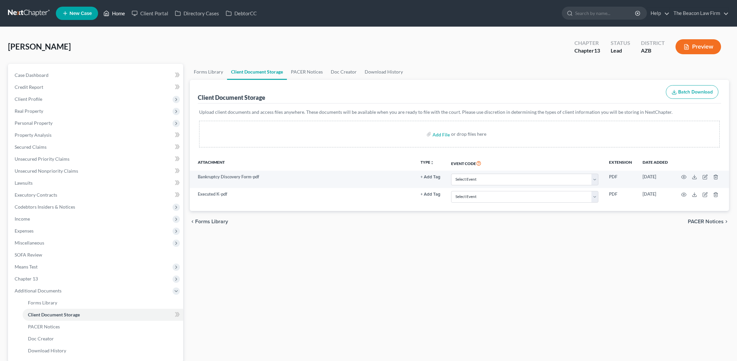
click at [125, 13] on link "Home" at bounding box center [114, 13] width 28 height 12
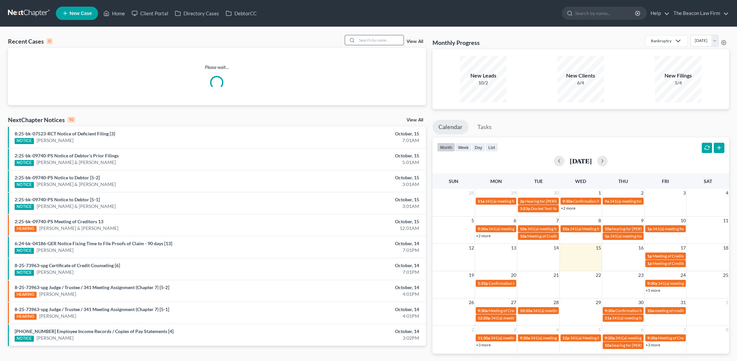
click at [369, 41] on input "search" at bounding box center [380, 40] width 47 height 10
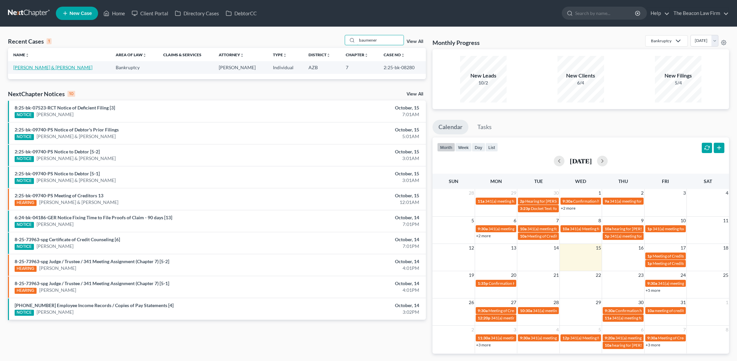
type input "baumener"
click at [57, 67] on link "Baumener, Brian & Bethany" at bounding box center [52, 67] width 79 height 6
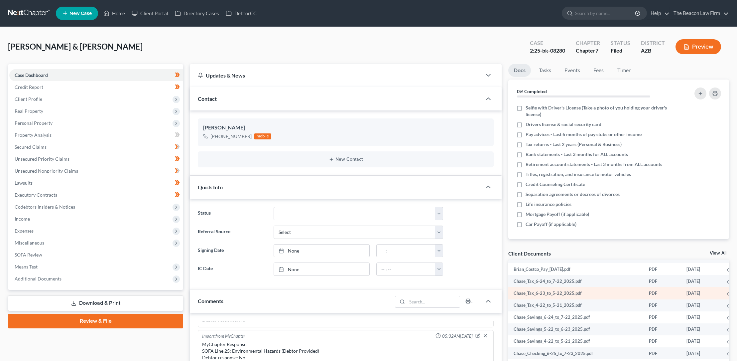
scroll to position [611, 0]
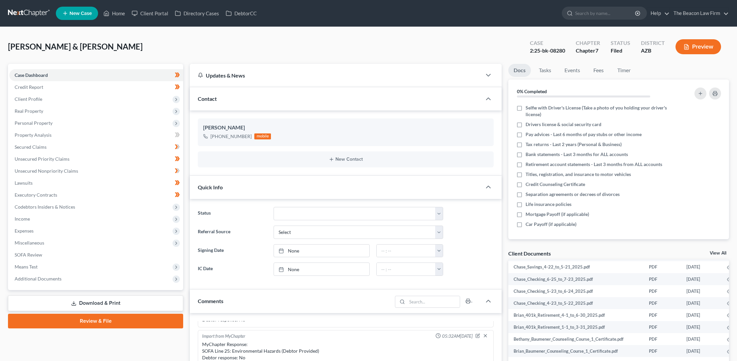
click at [714, 251] on link "View All" at bounding box center [718, 253] width 17 height 5
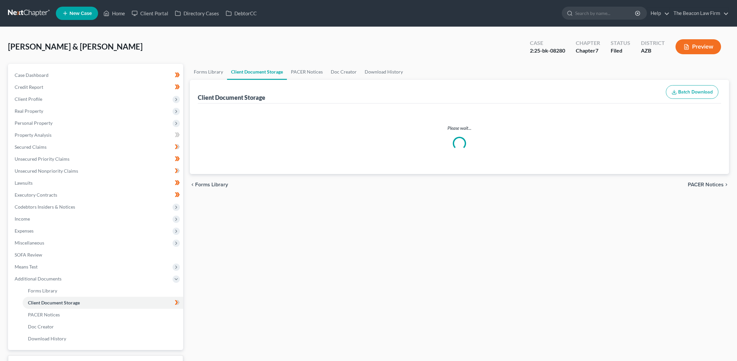
select select "14"
select select "18"
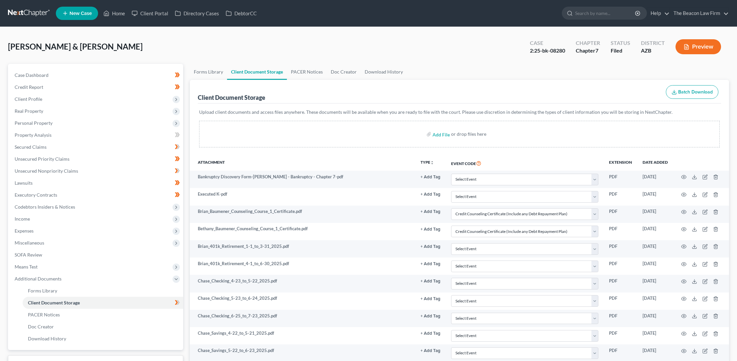
click at [662, 162] on th "Date added" at bounding box center [655, 162] width 36 height 15
click at [53, 280] on span "Additional Documents" at bounding box center [38, 279] width 47 height 6
